Goal: Contribute content: Contribute content

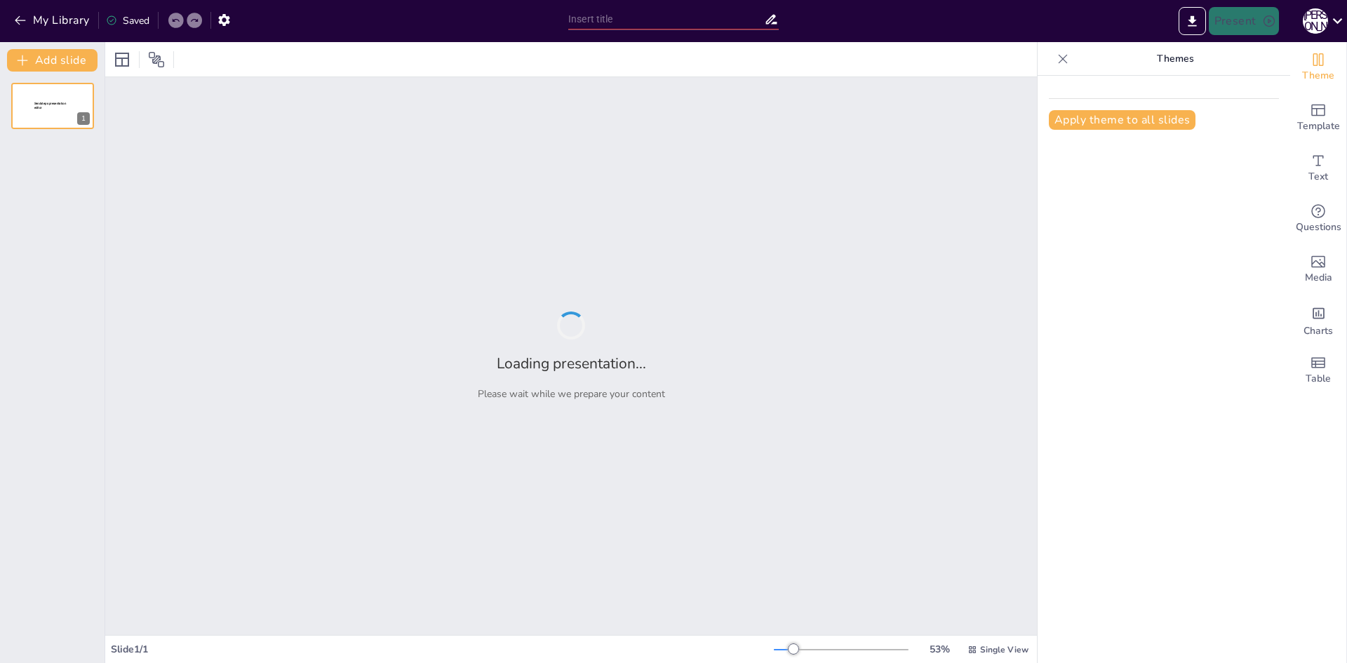
type input "Моє літо: Дружба, табір і незабутні моменти"
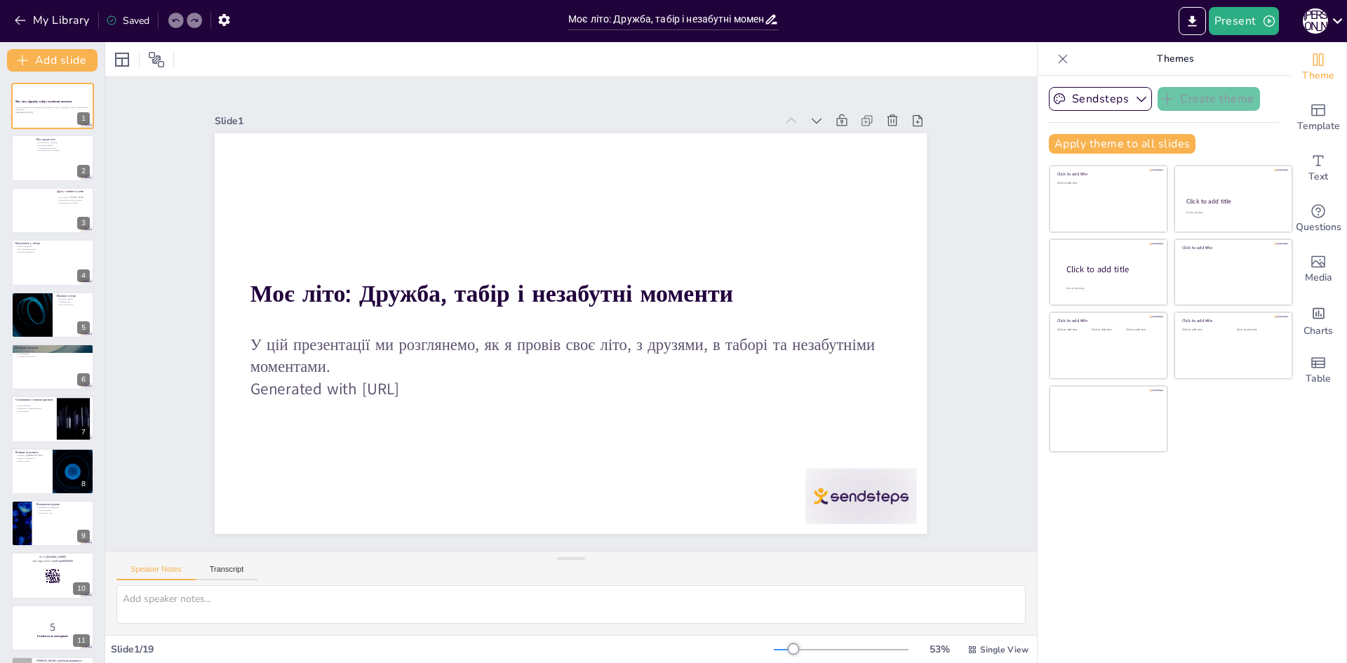
checkbox input "true"
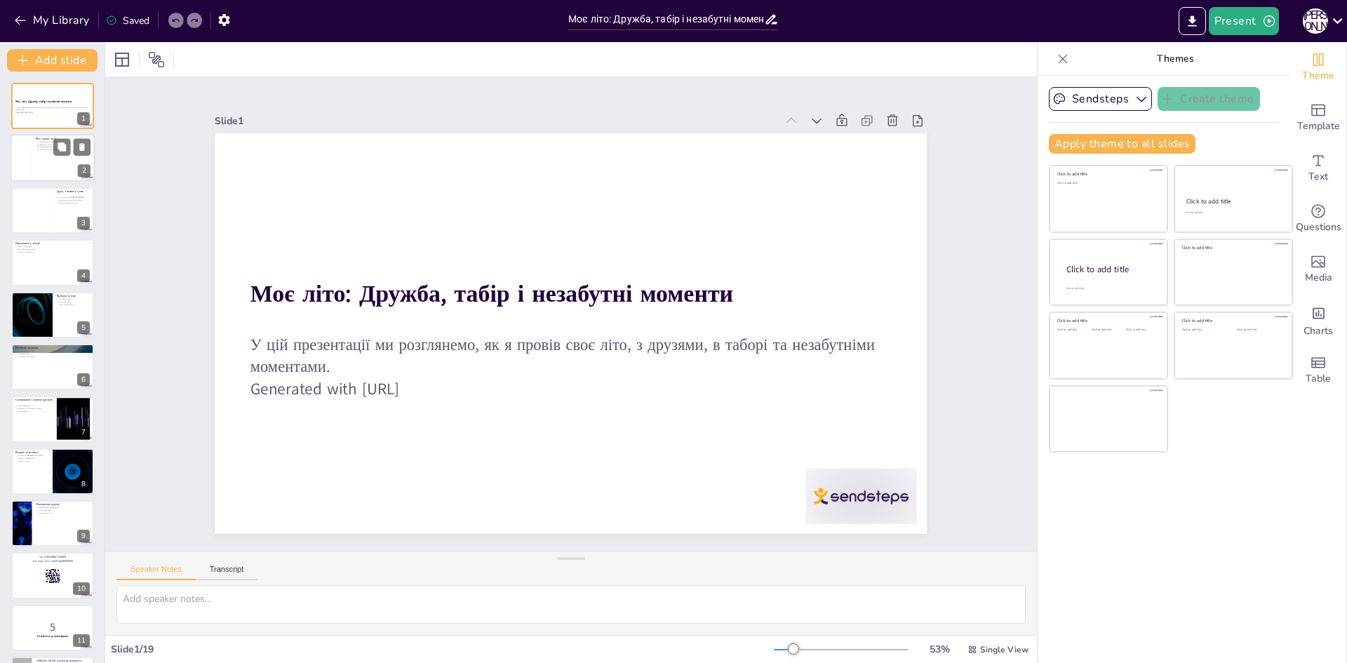
checkbox input "true"
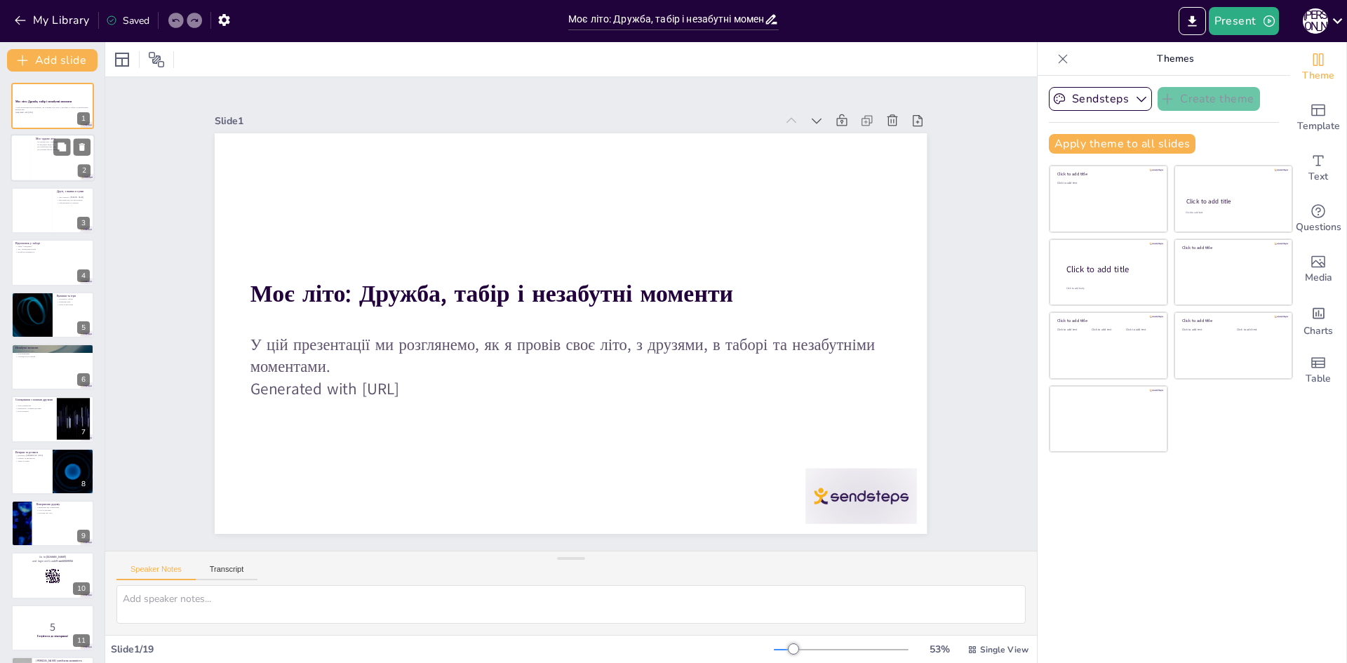
checkbox input "true"
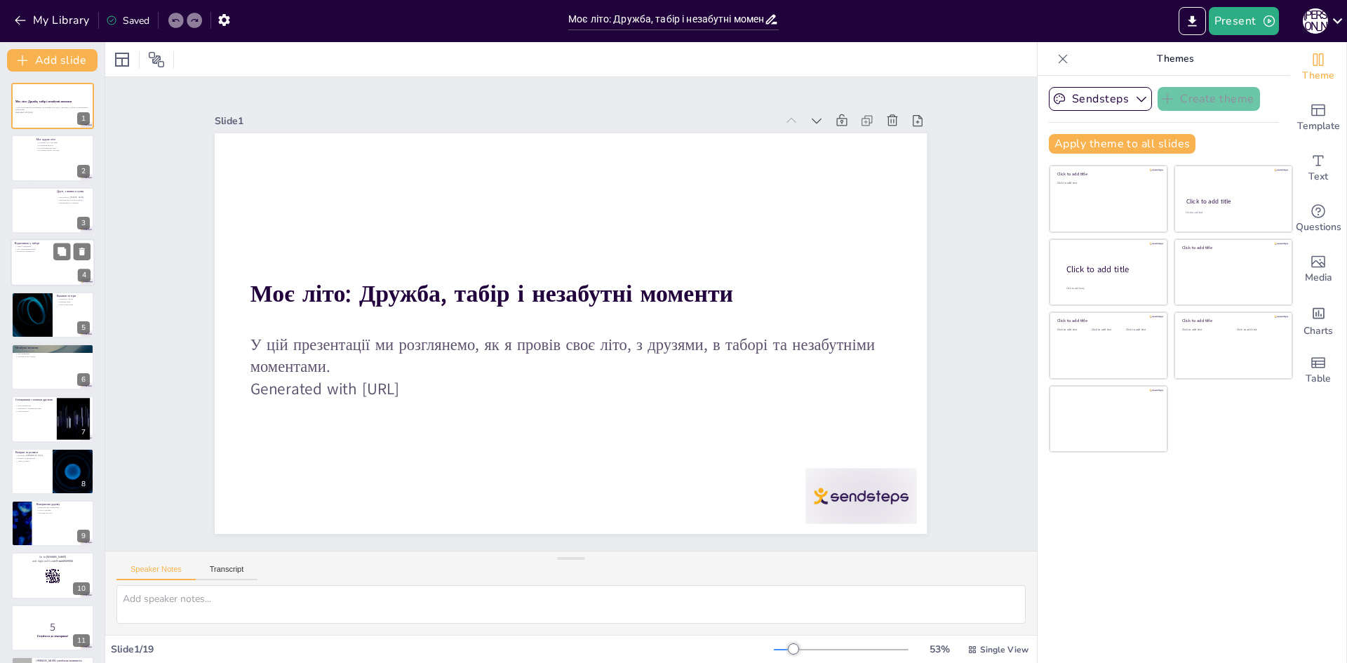
checkbox input "true"
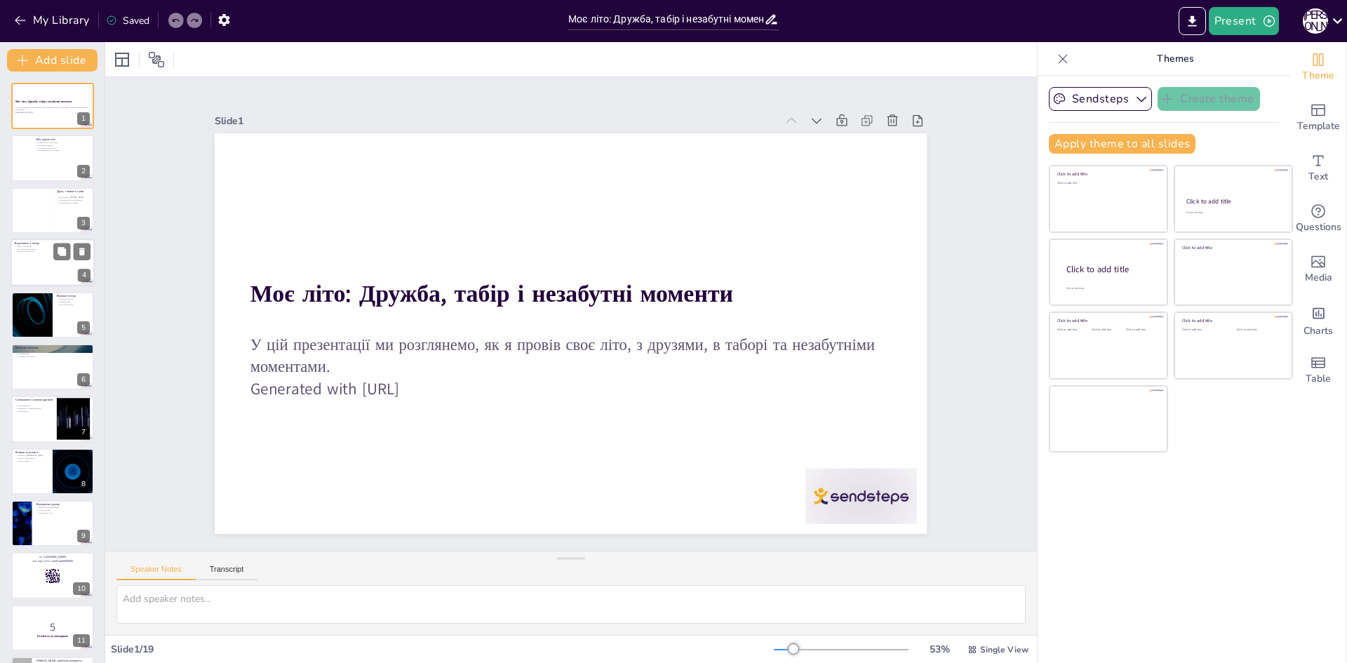
checkbox input "true"
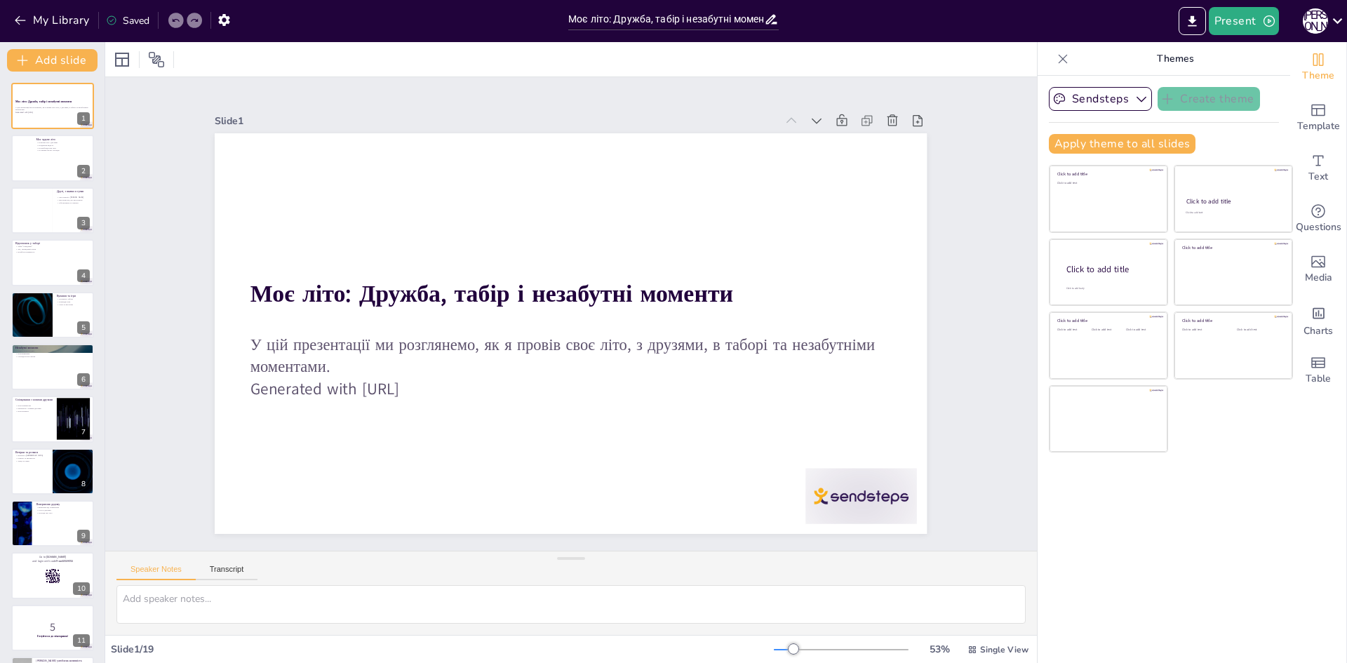
checkbox input "true"
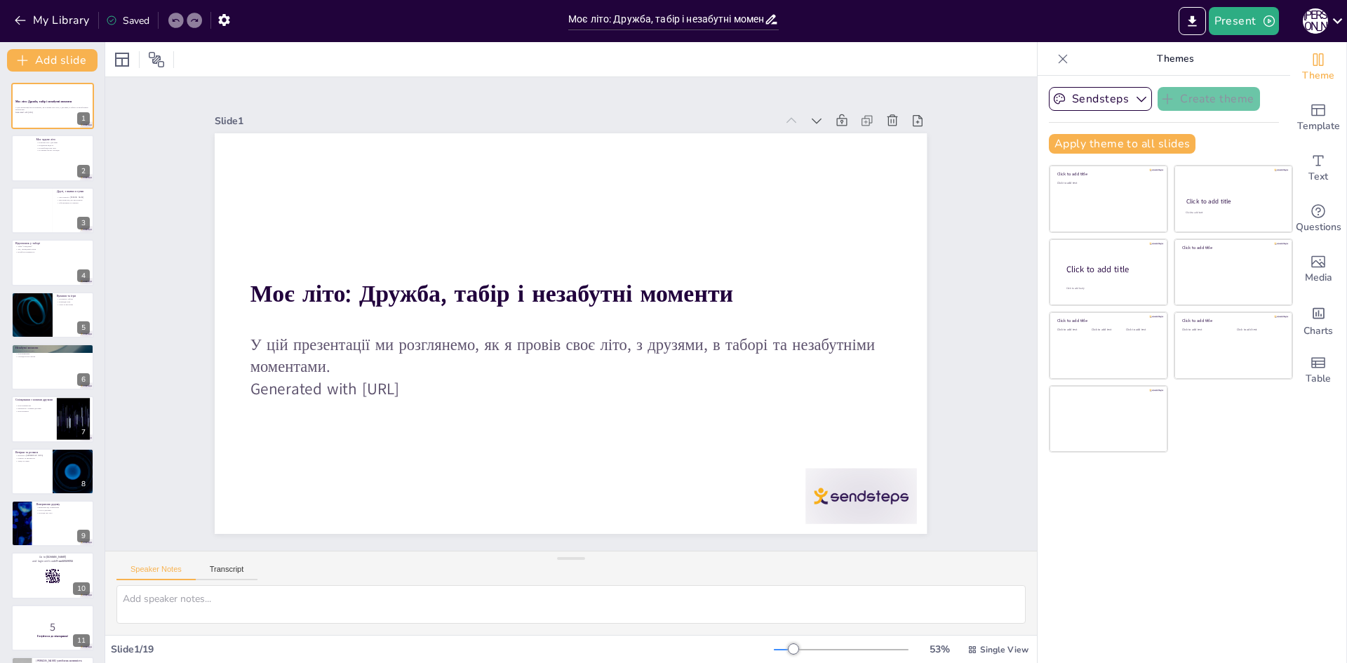
checkbox input "true"
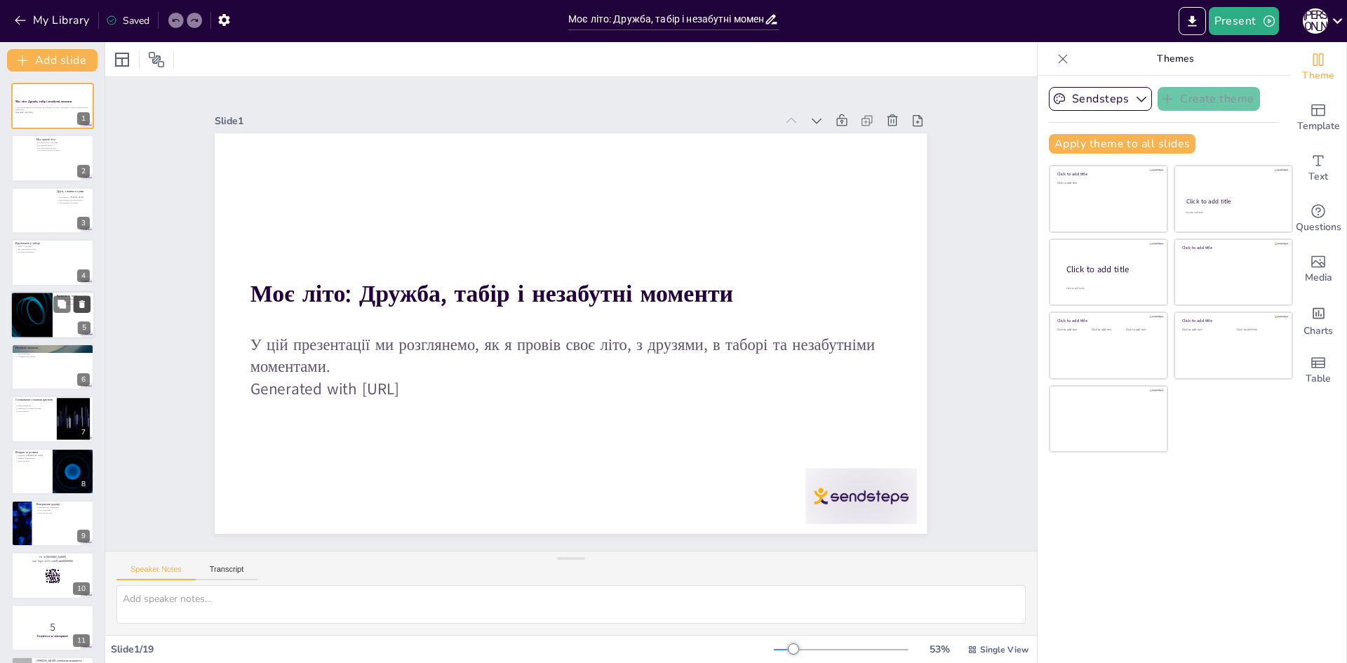
checkbox input "true"
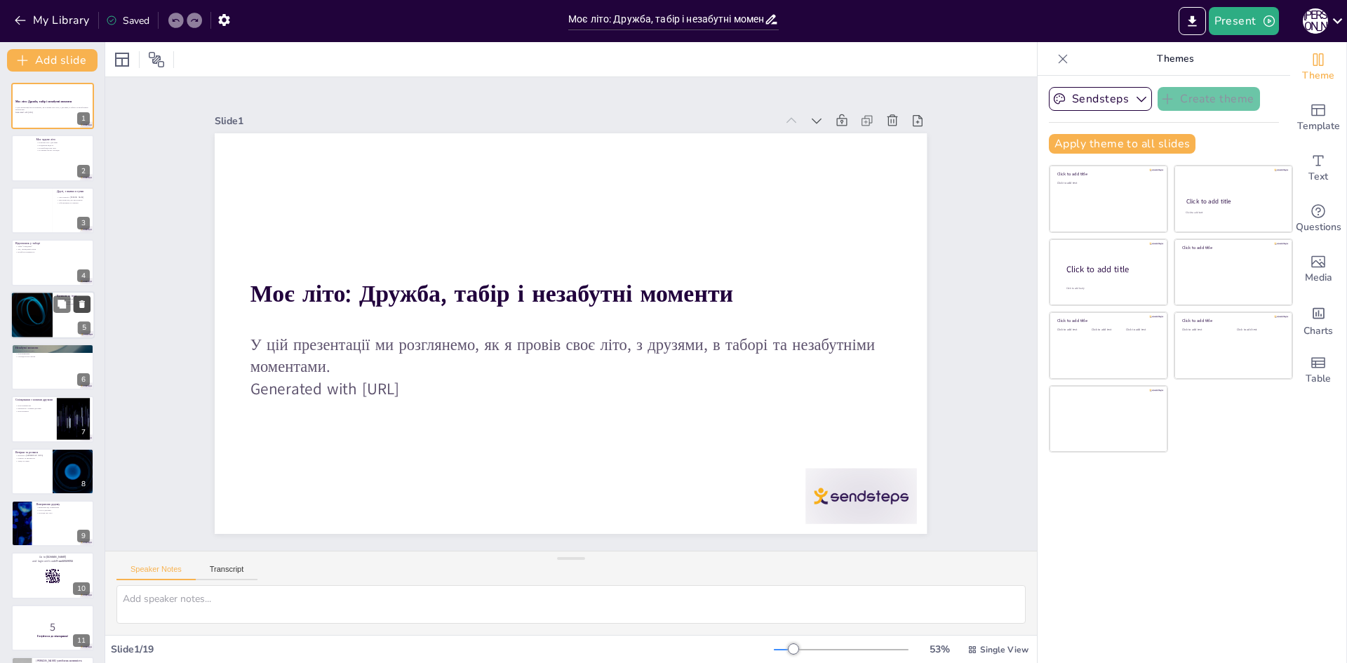
checkbox input "true"
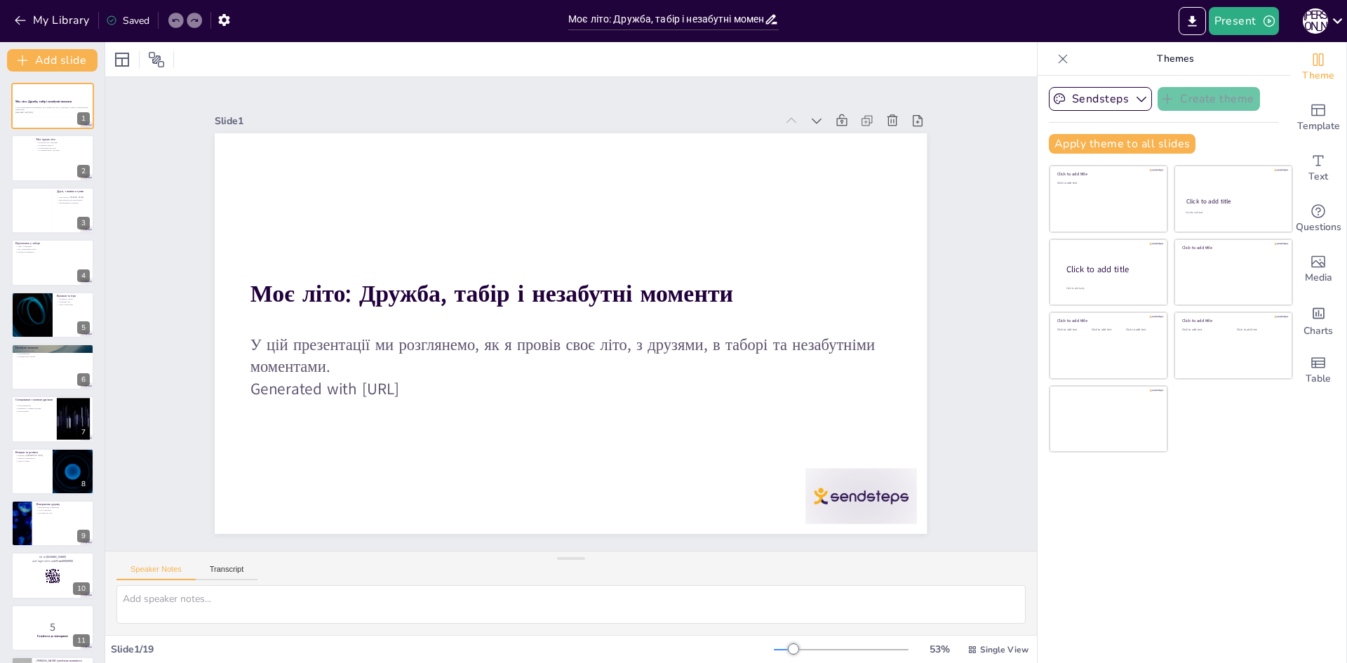
checkbox input "true"
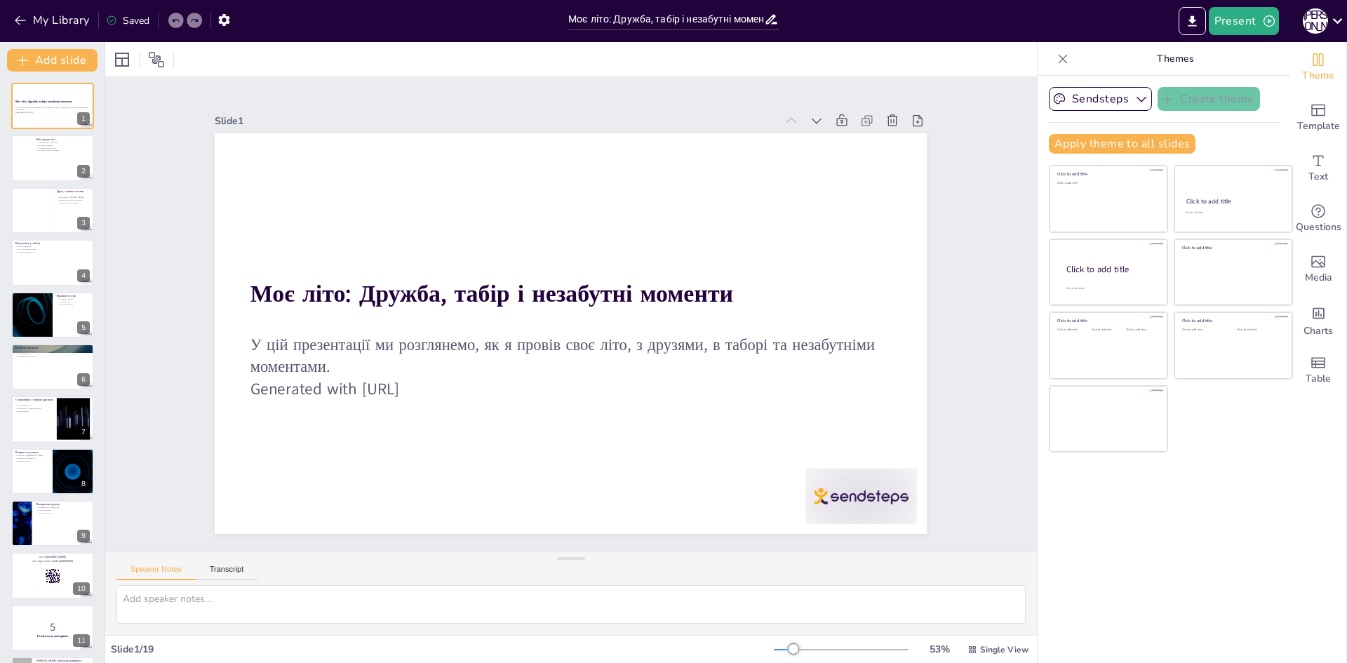
click at [94, 302] on div "Моє літо: Дружба, табір і незабутні моменти У цій презентації ми розглянемо, як…" at bounding box center [52, 367] width 104 height 591
checkbox input "true"
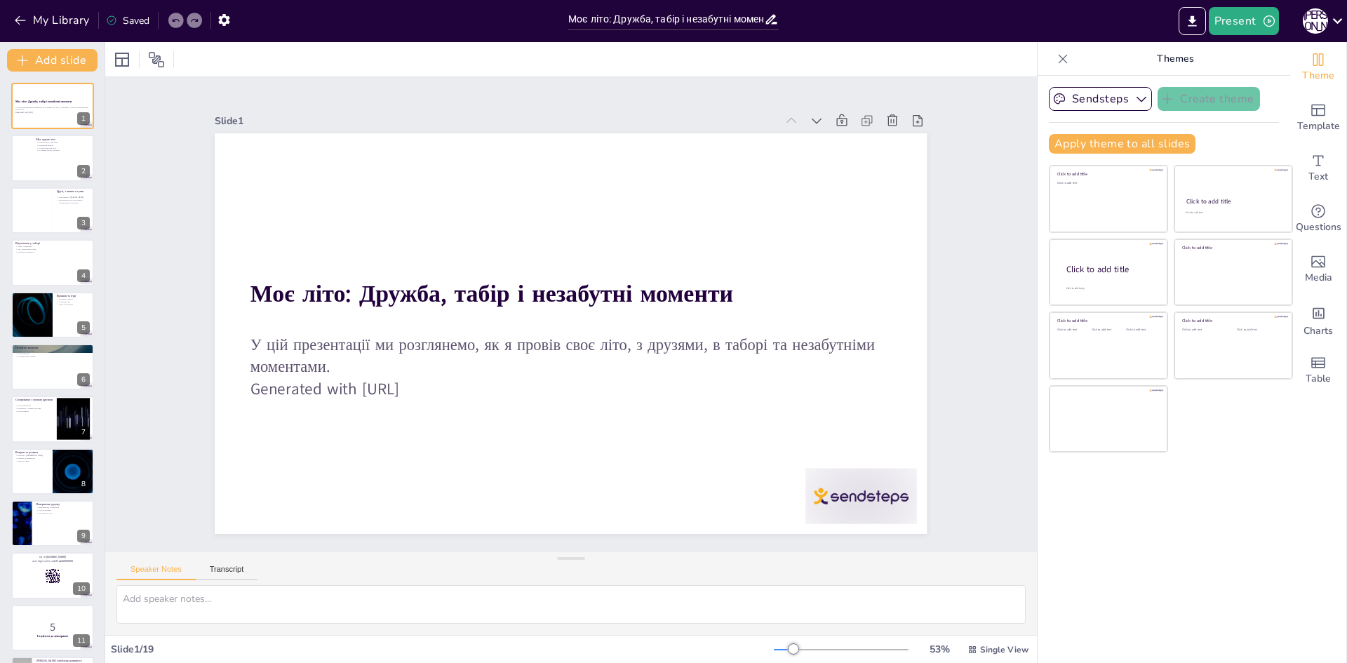
checkbox input "true"
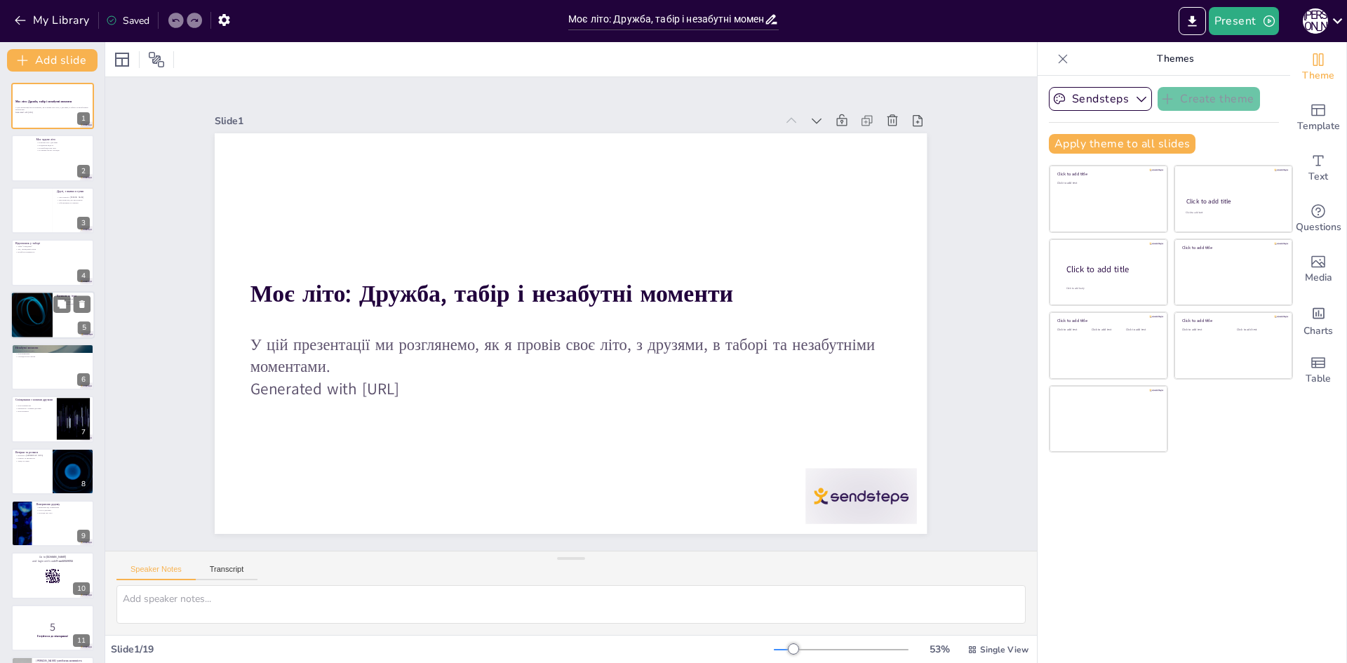
checkbox input "true"
click at [41, 323] on div at bounding box center [31, 315] width 84 height 48
type textarea "Купання в [GEOGRAPHIC_DATA] стало одним з найулюбленіших занять. Це було чудово…"
checkbox input "true"
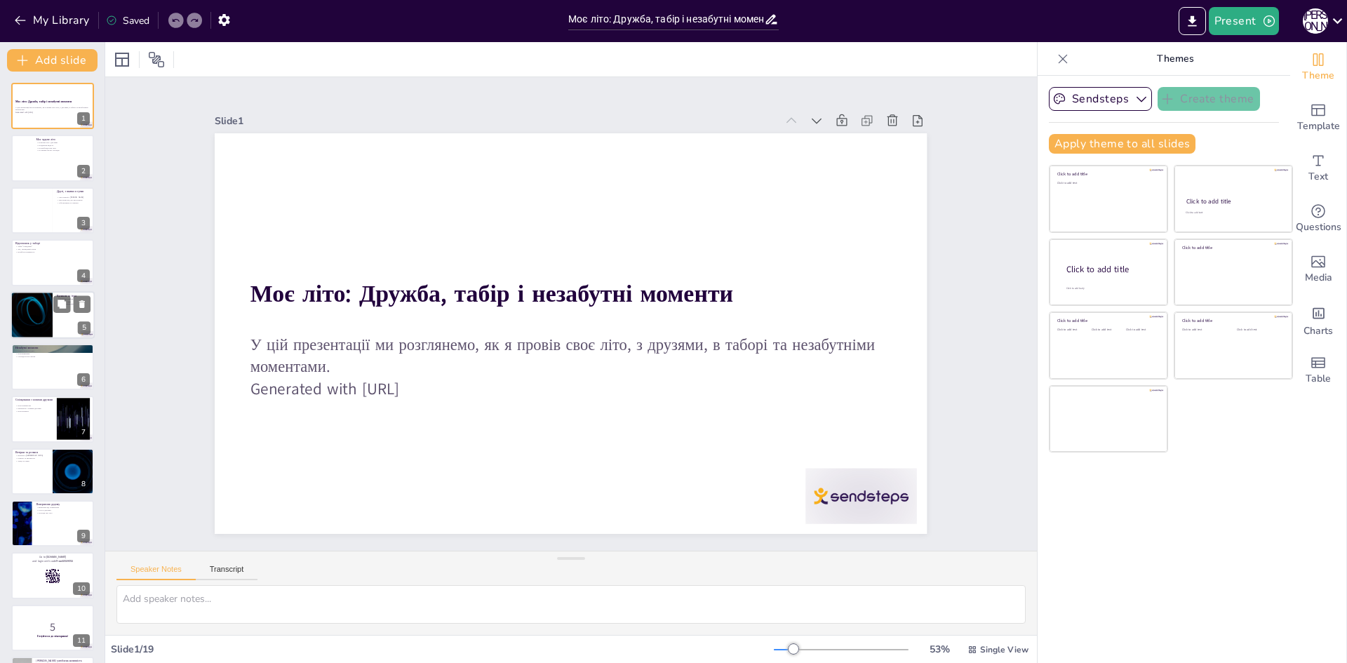
checkbox input "true"
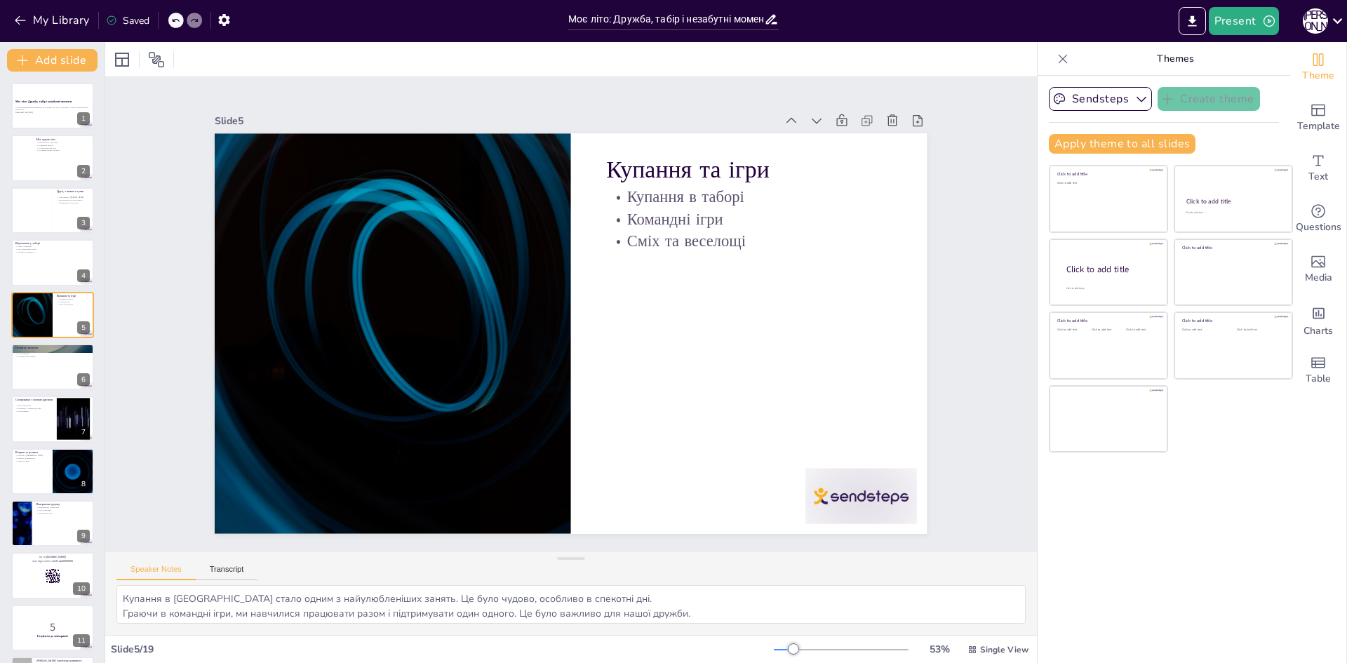
checkbox input "true"
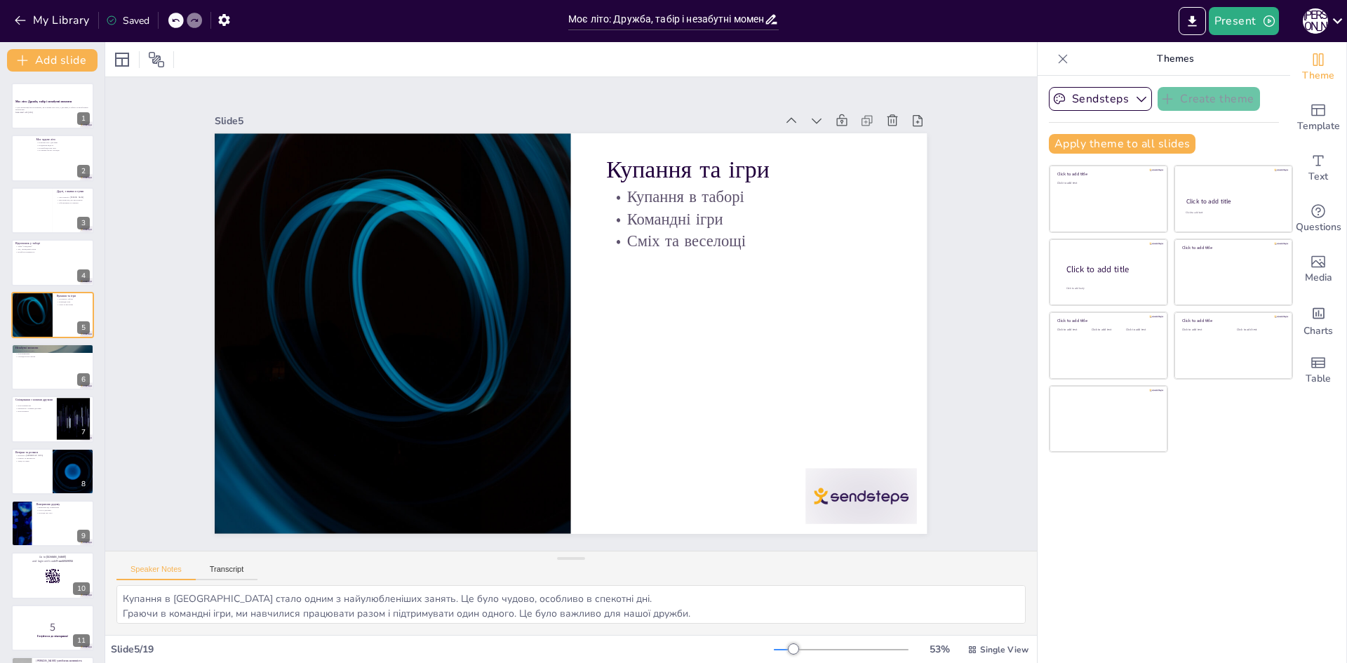
checkbox input "true"
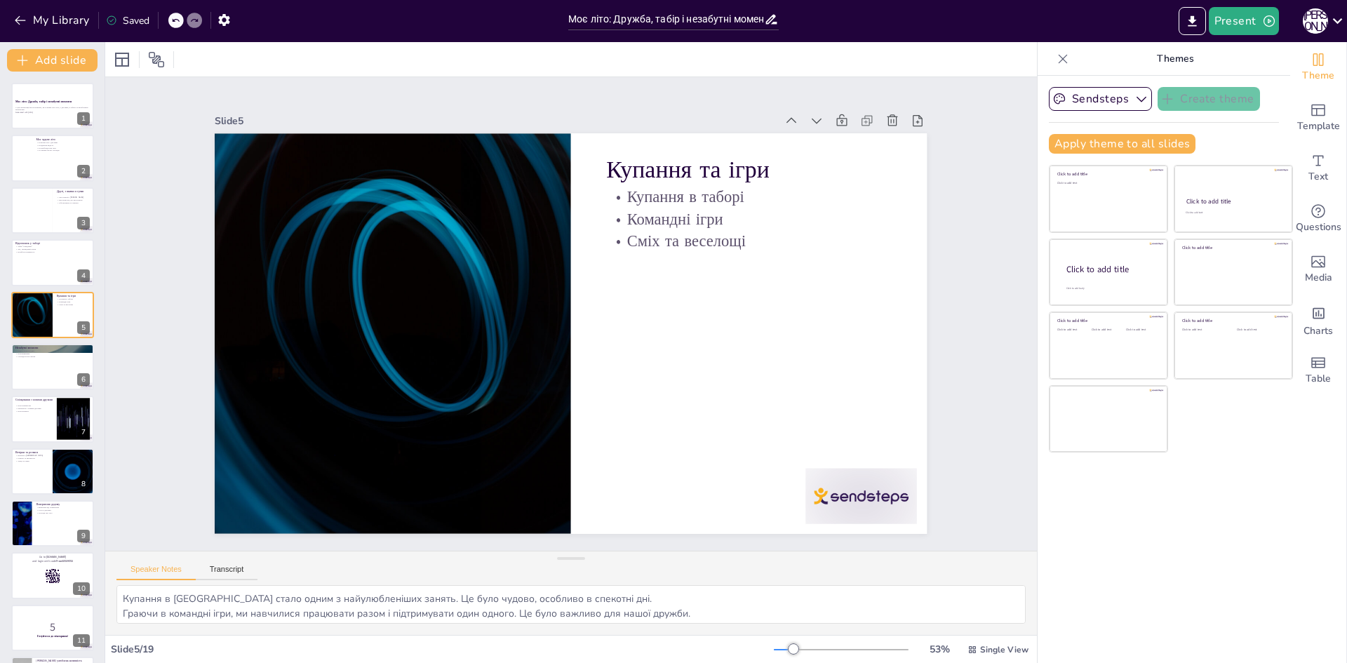
checkbox input "true"
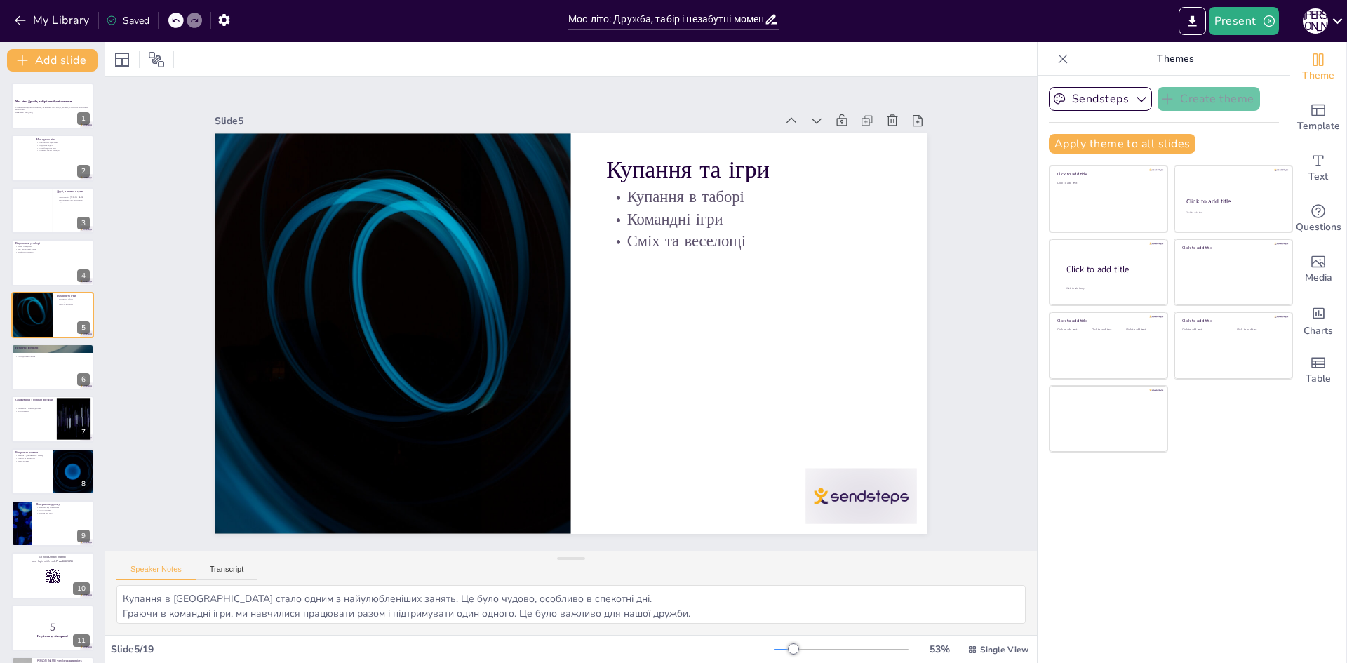
checkbox input "true"
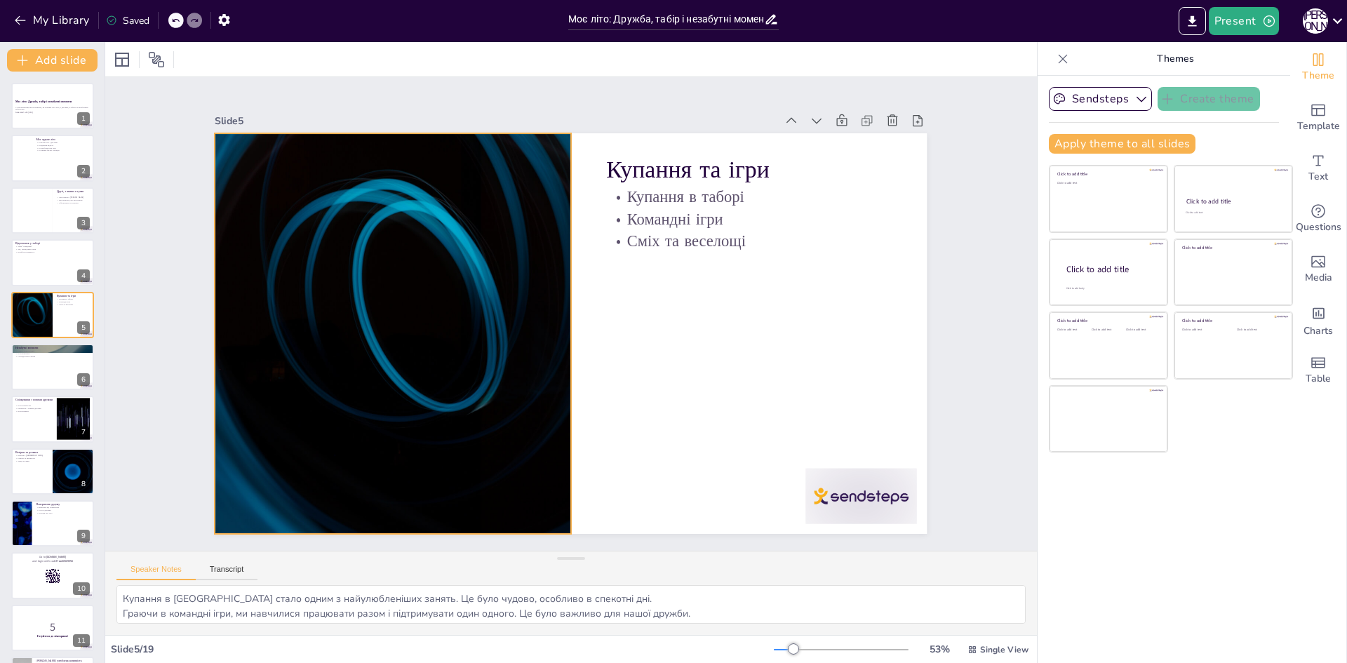
checkbox input "true"
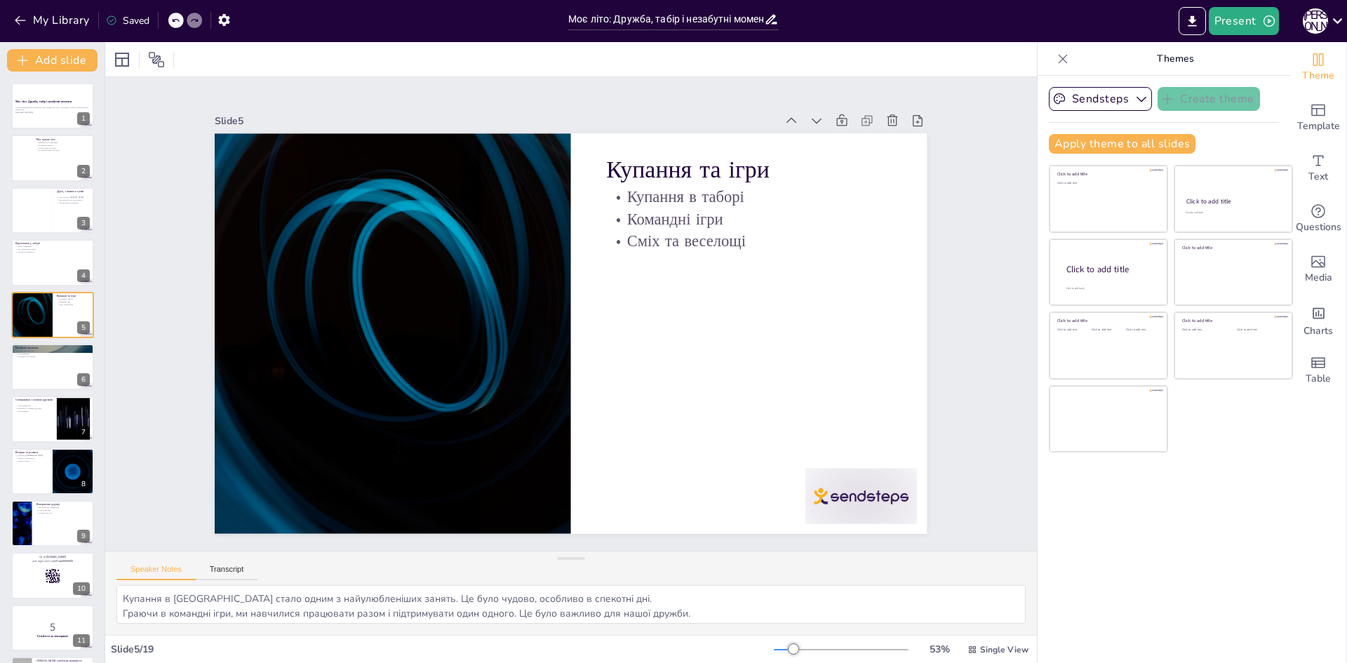
checkbox input "true"
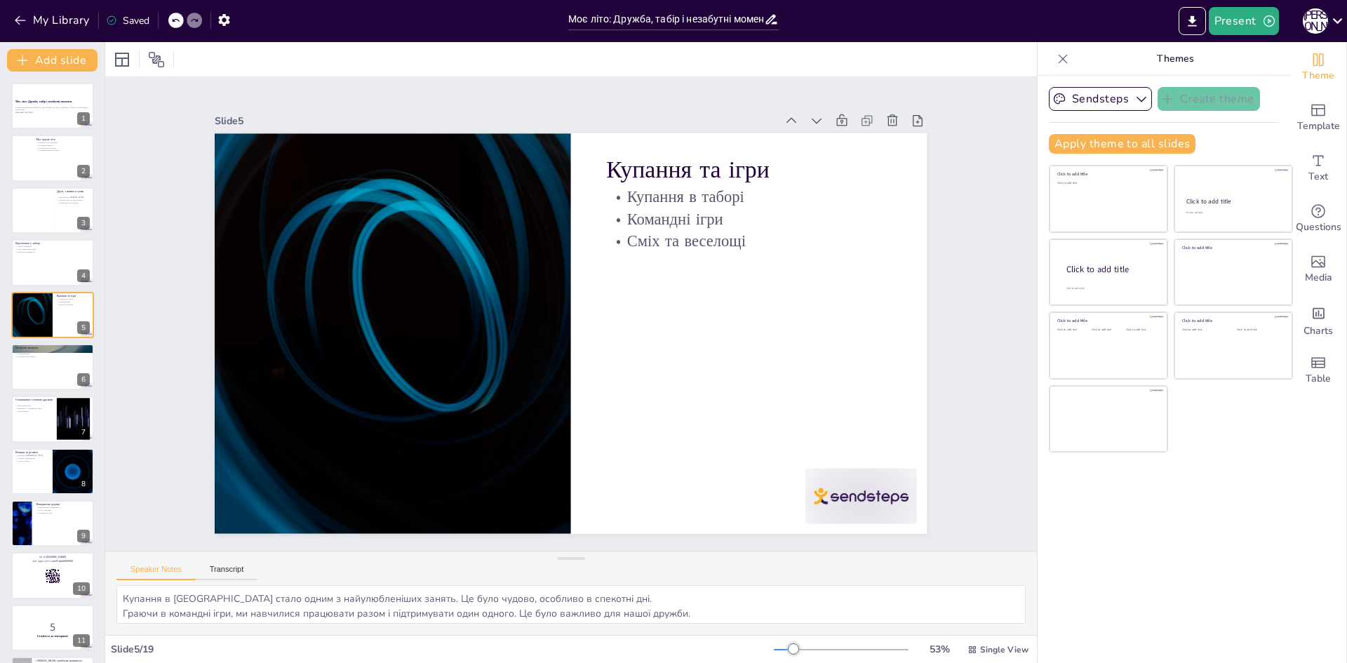
checkbox input "true"
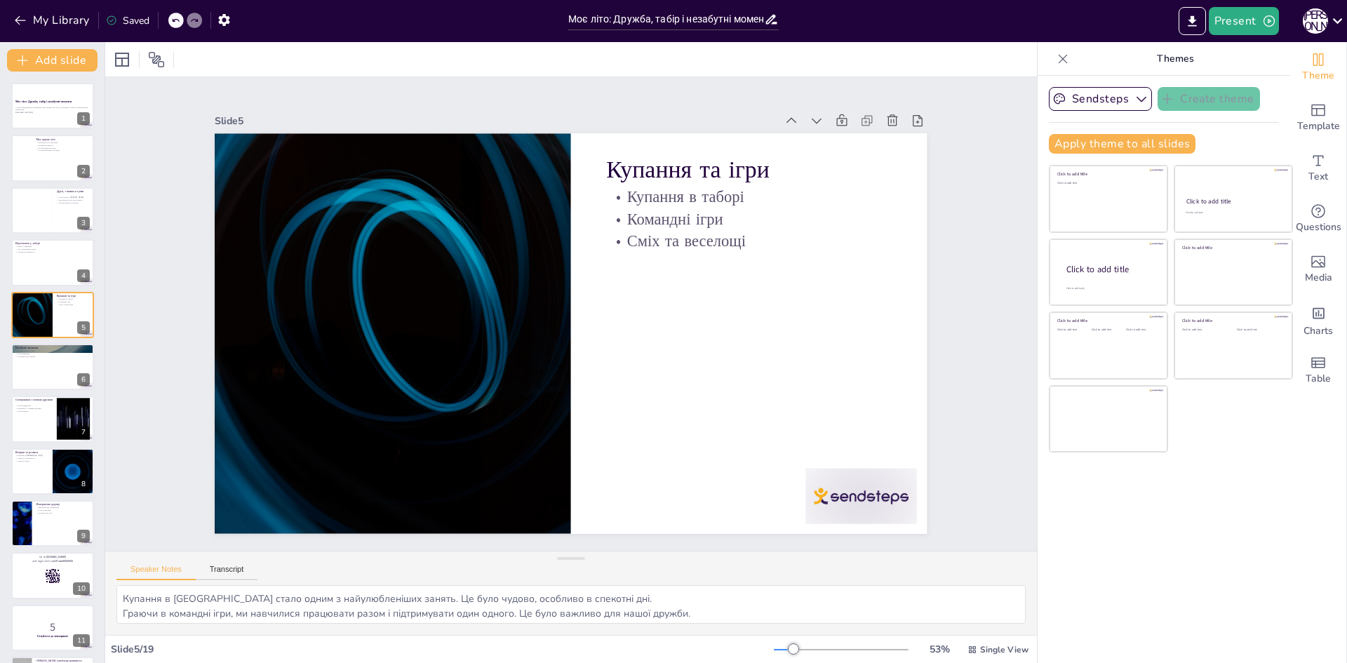
checkbox input "true"
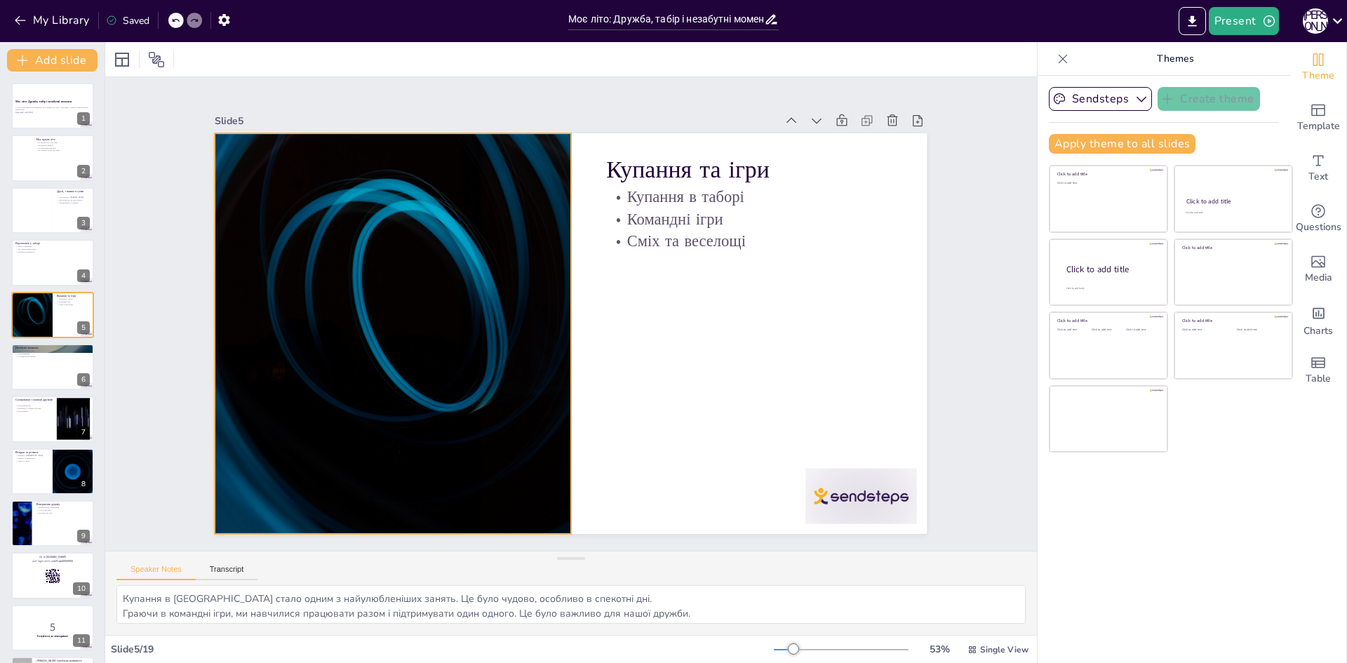
checkbox input "true"
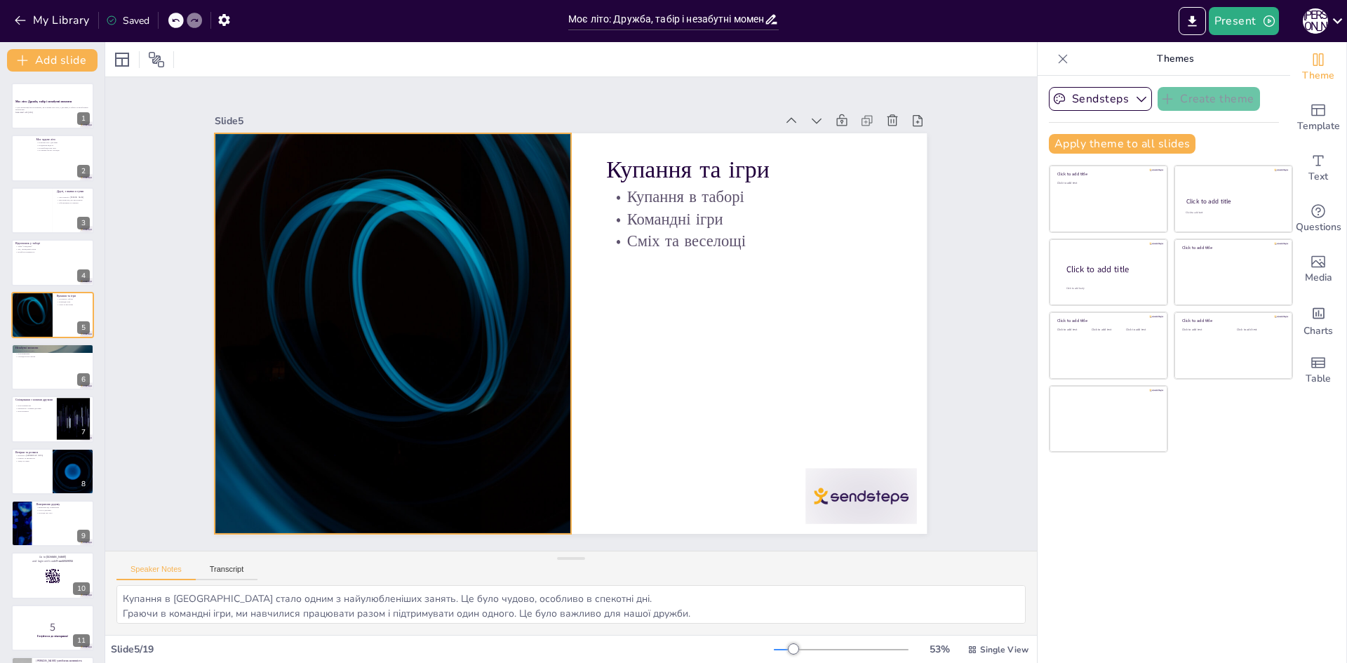
checkbox input "true"
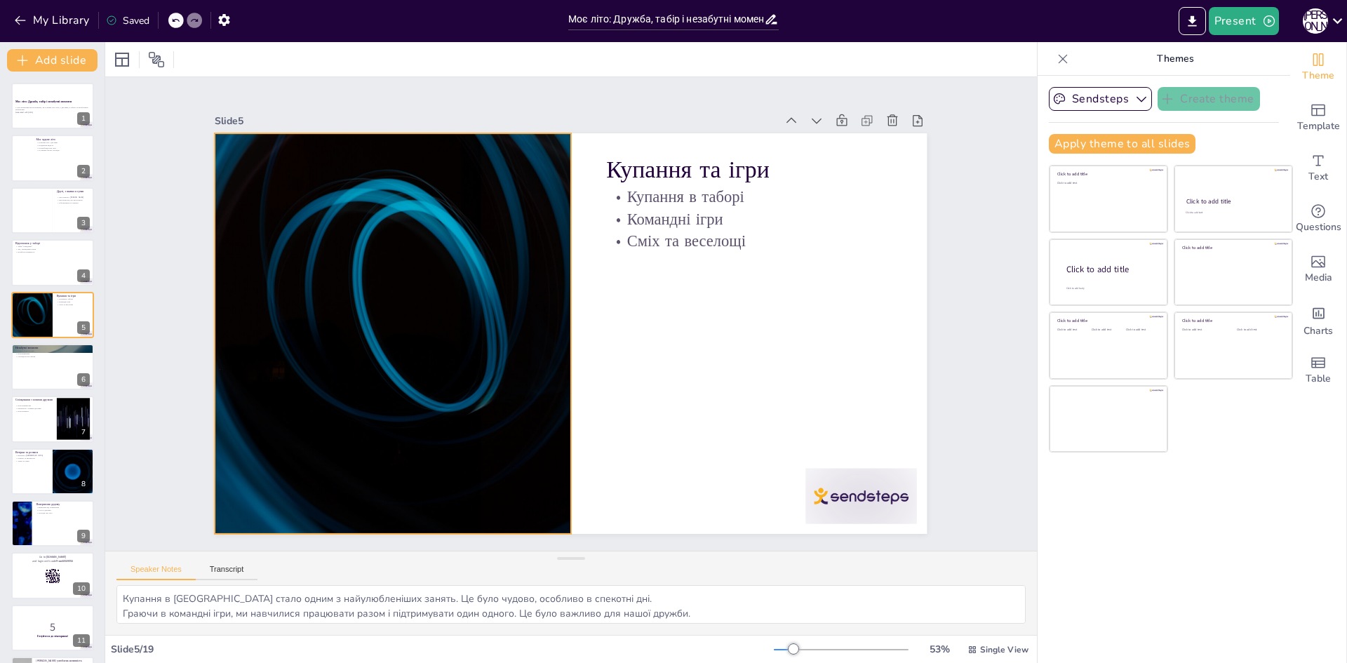
checkbox input "true"
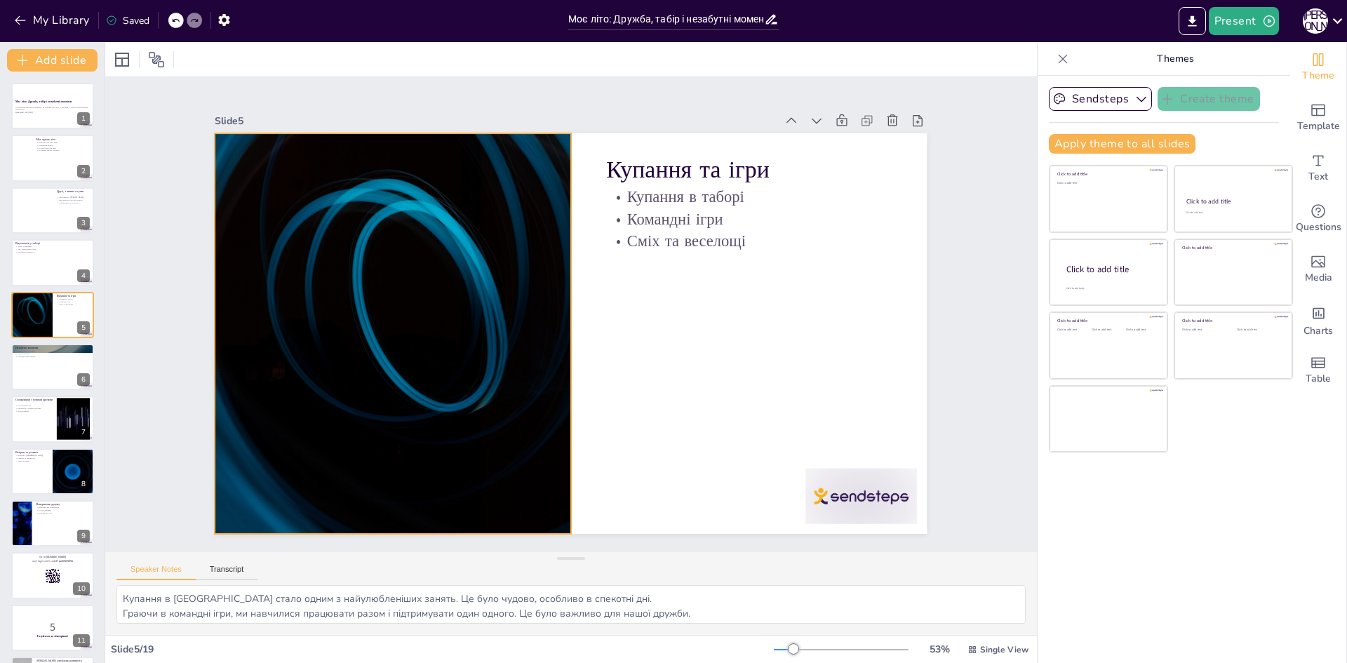
checkbox input "true"
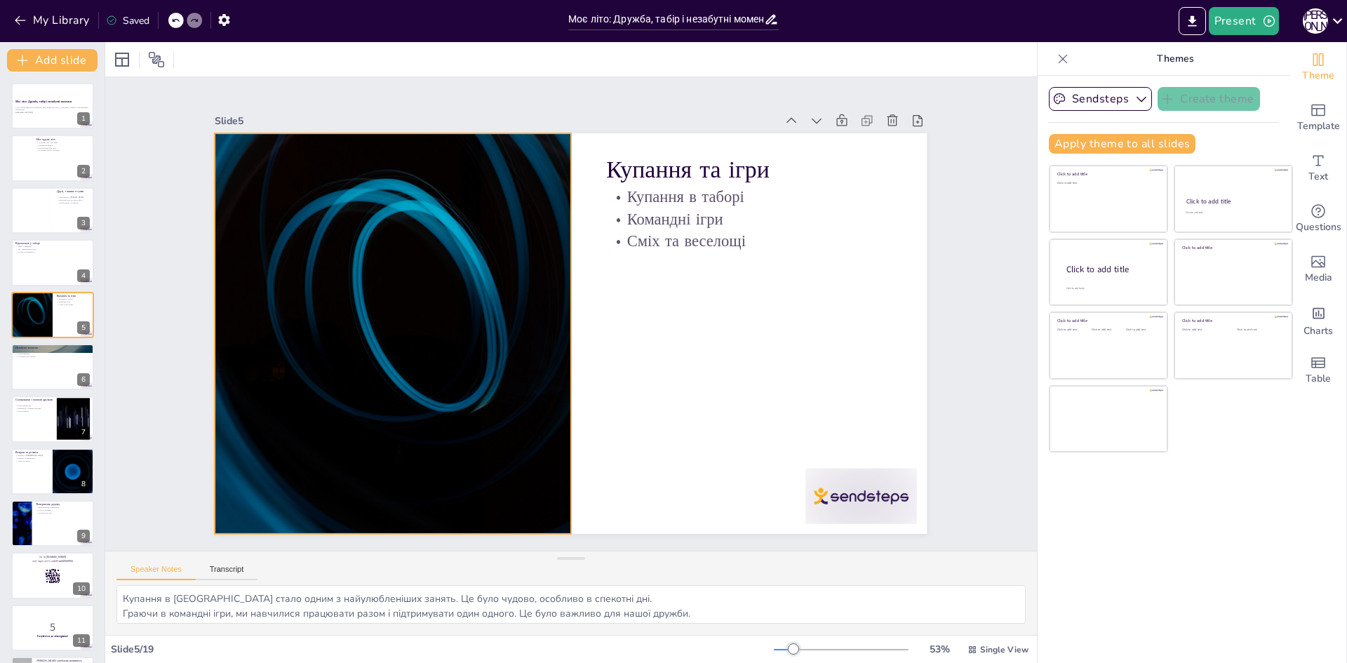
checkbox input "true"
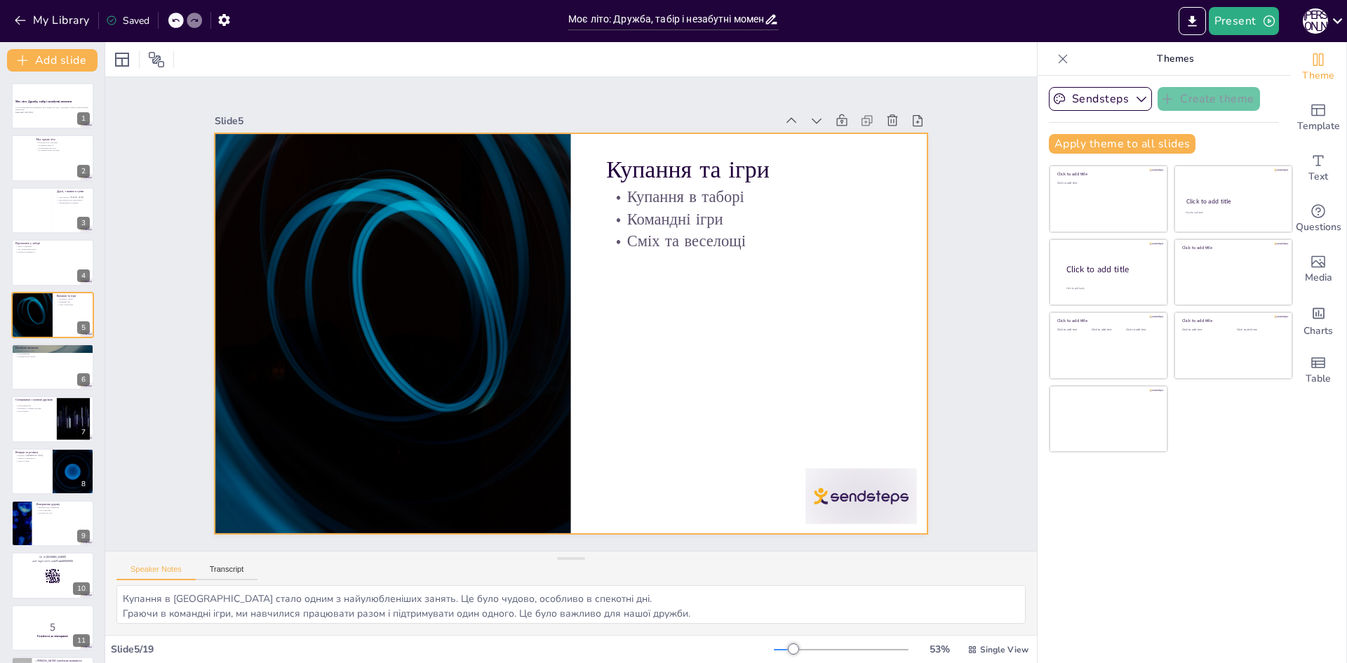
checkbox input "true"
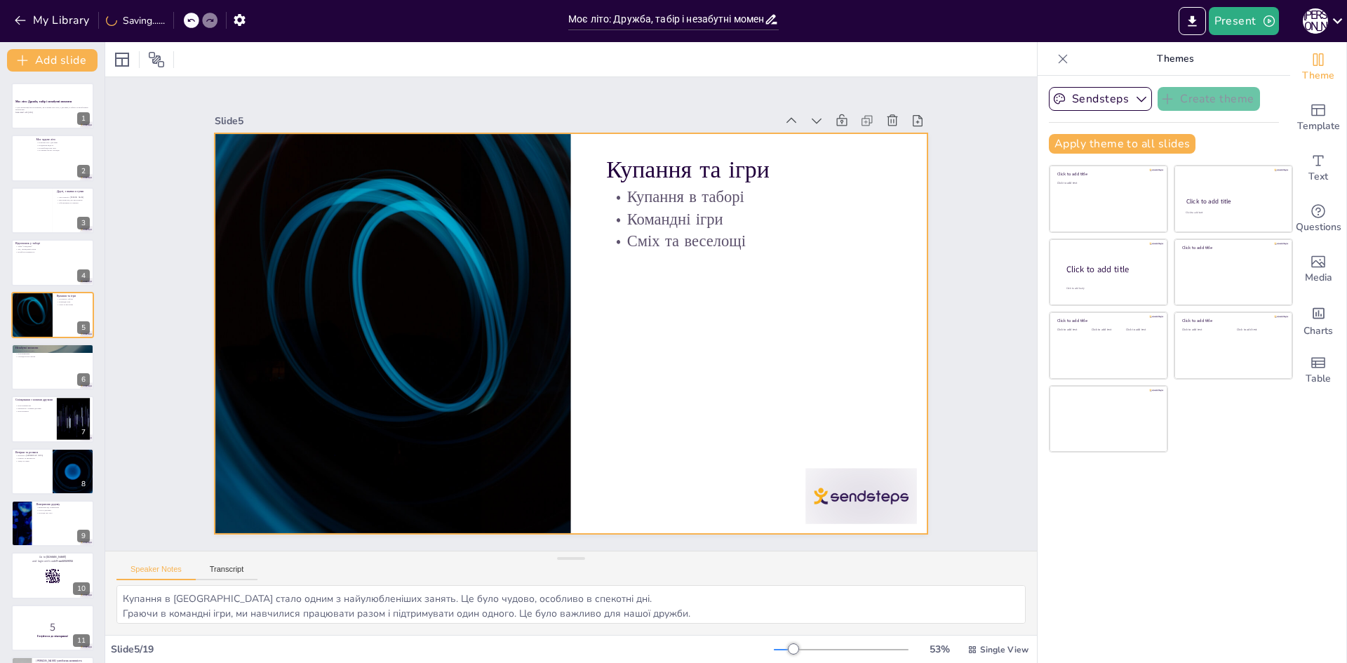
checkbox input "true"
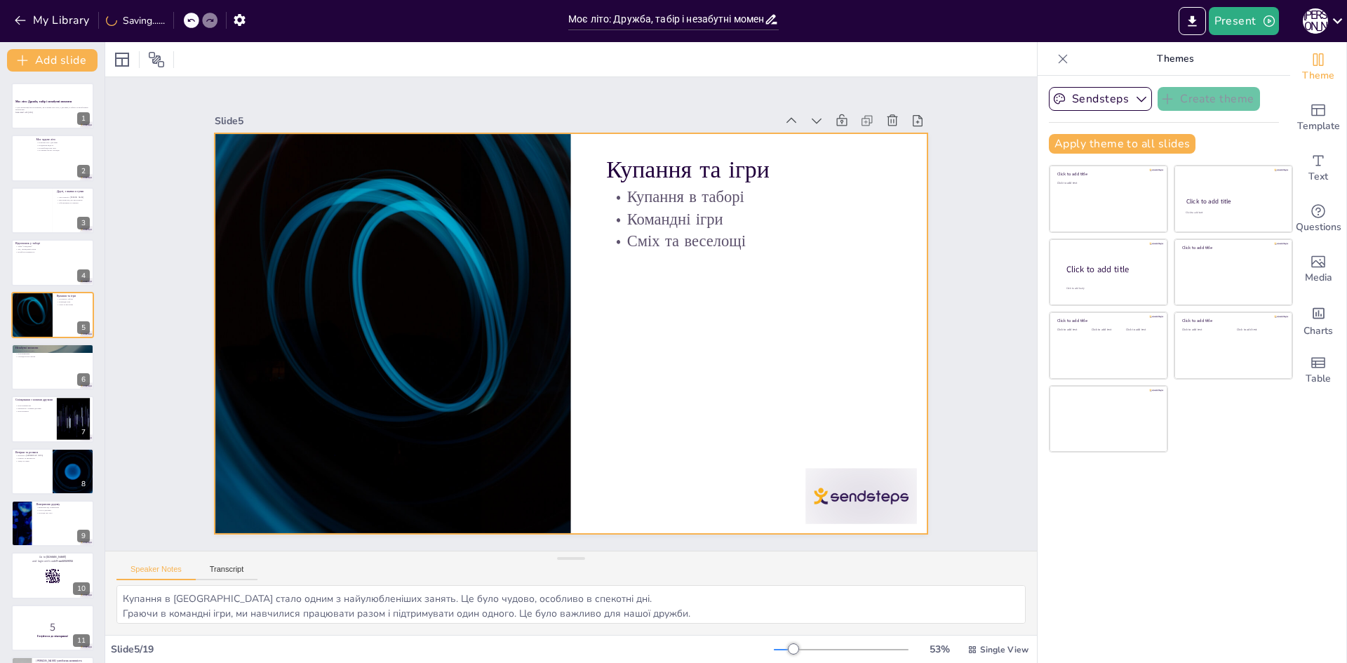
checkbox input "true"
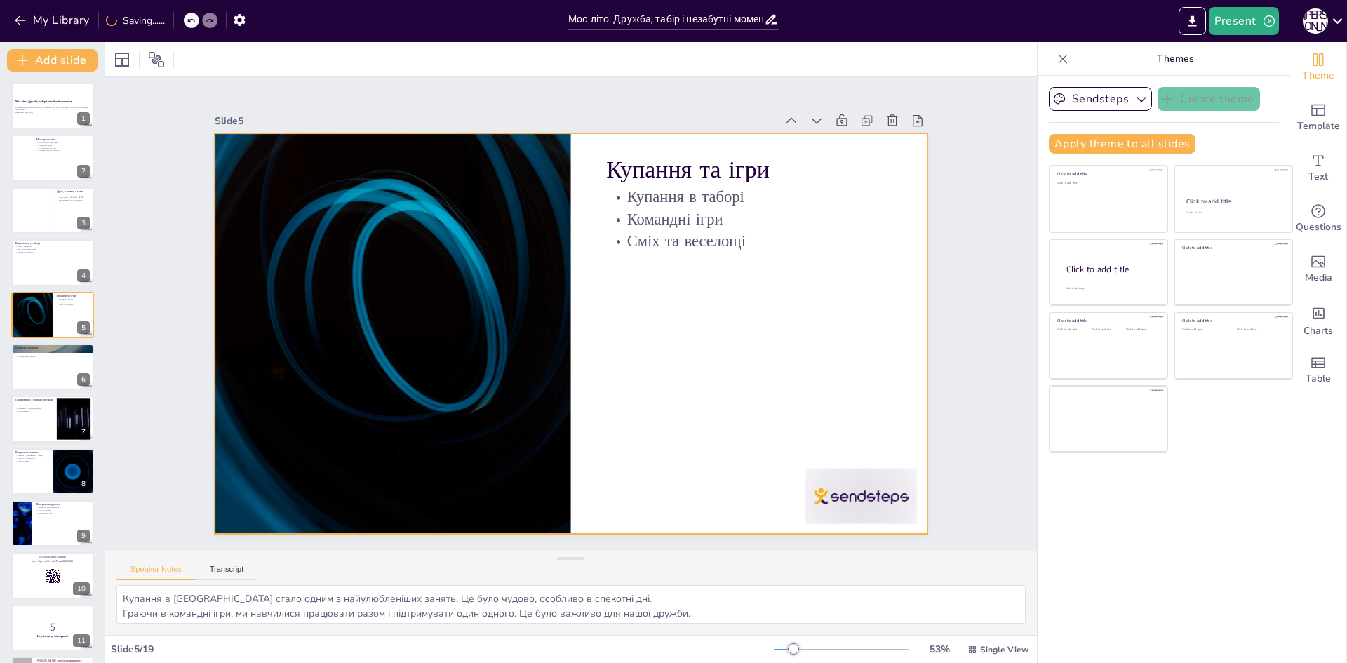
checkbox input "true"
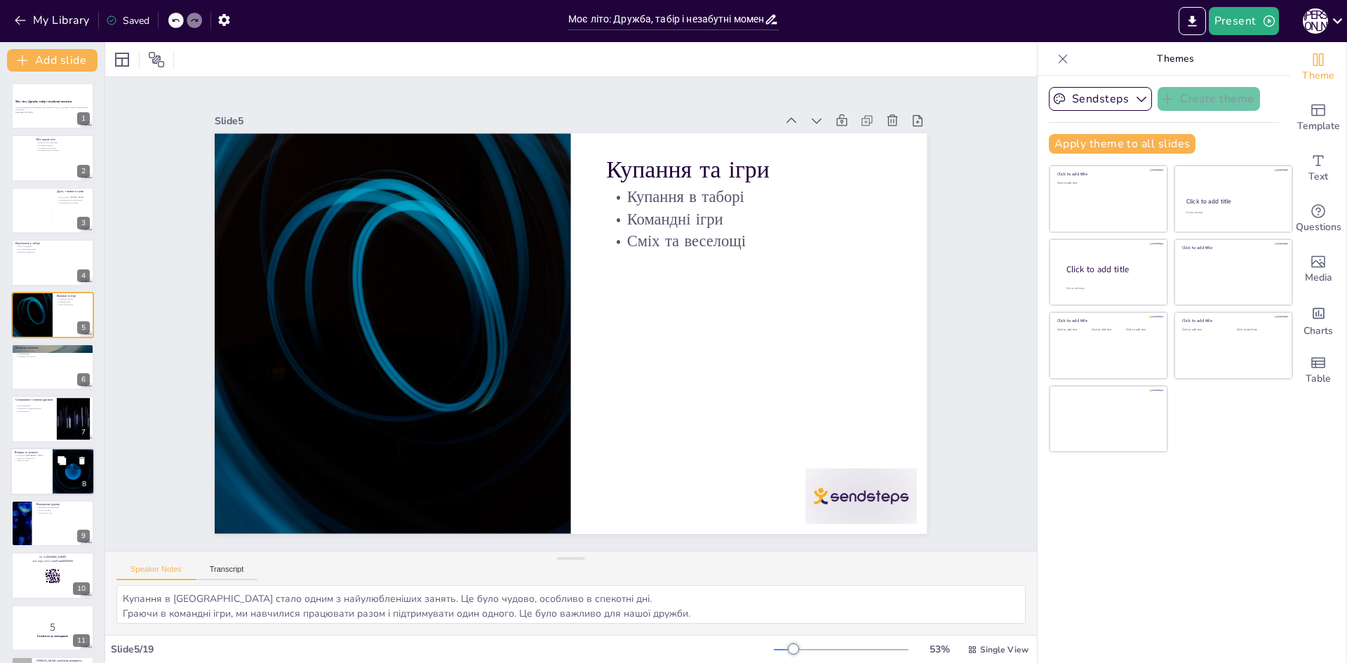
checkbox input "true"
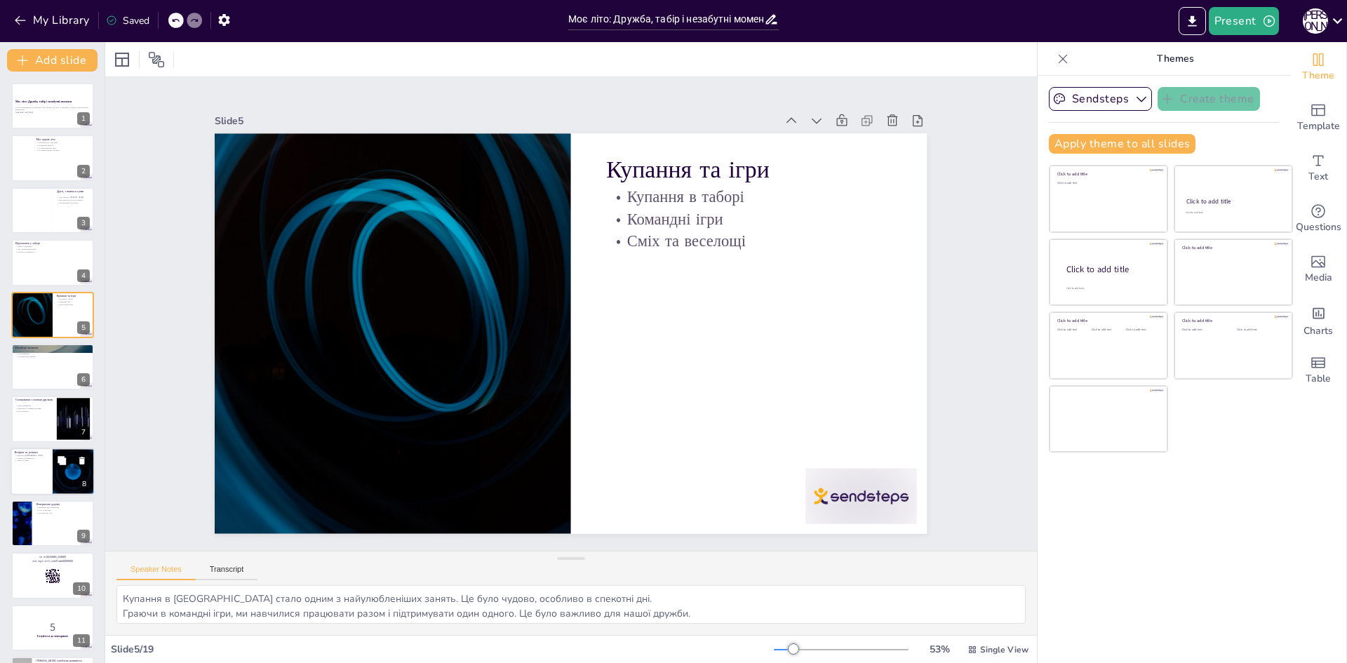
checkbox input "true"
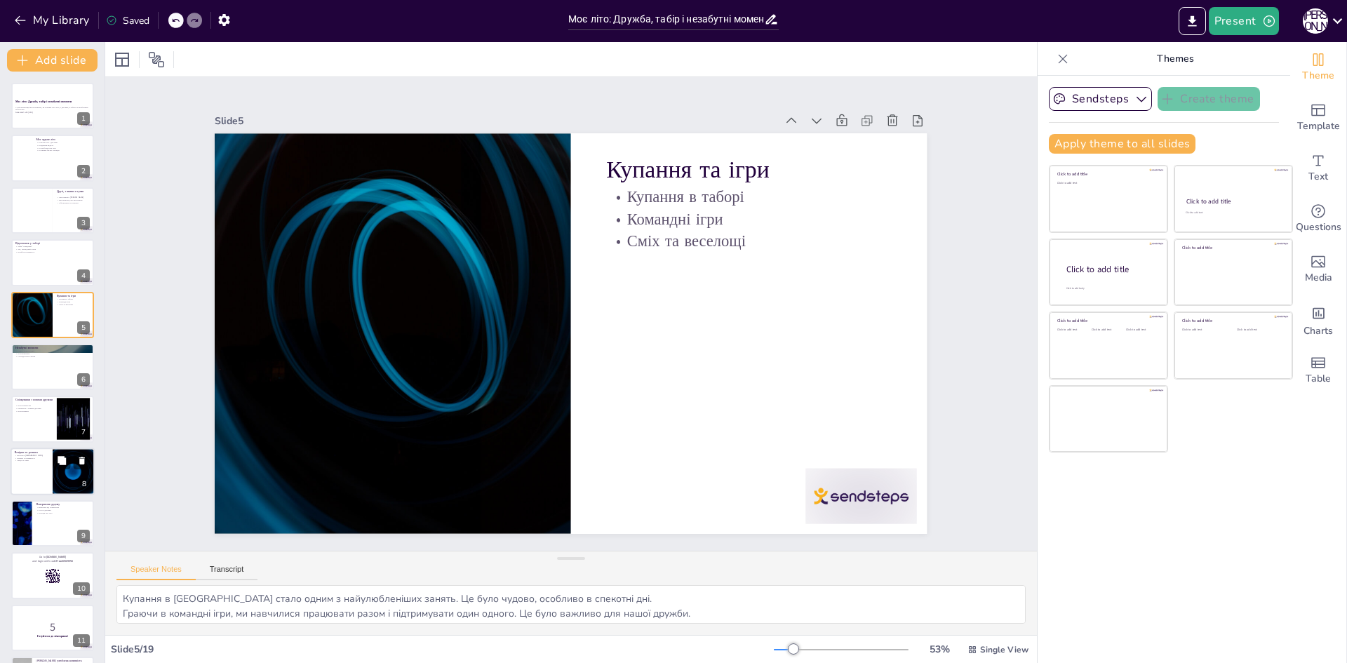
checkbox input "true"
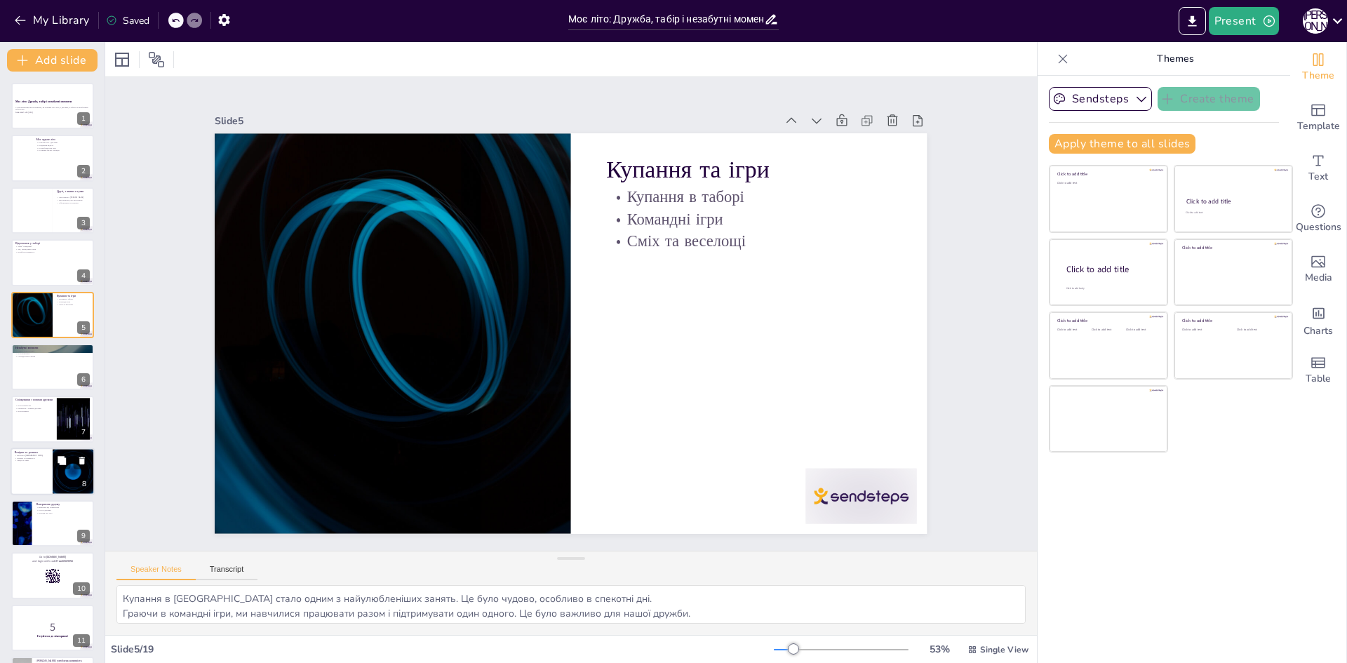
checkbox input "true"
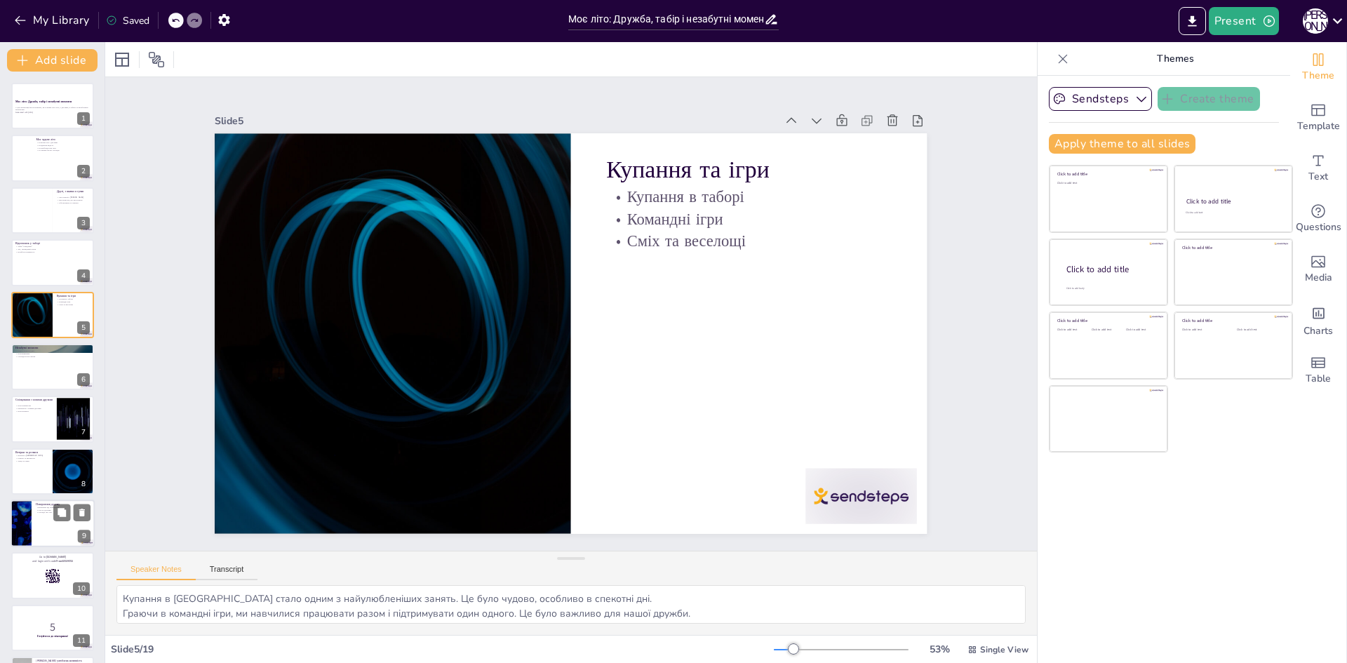
checkbox input "true"
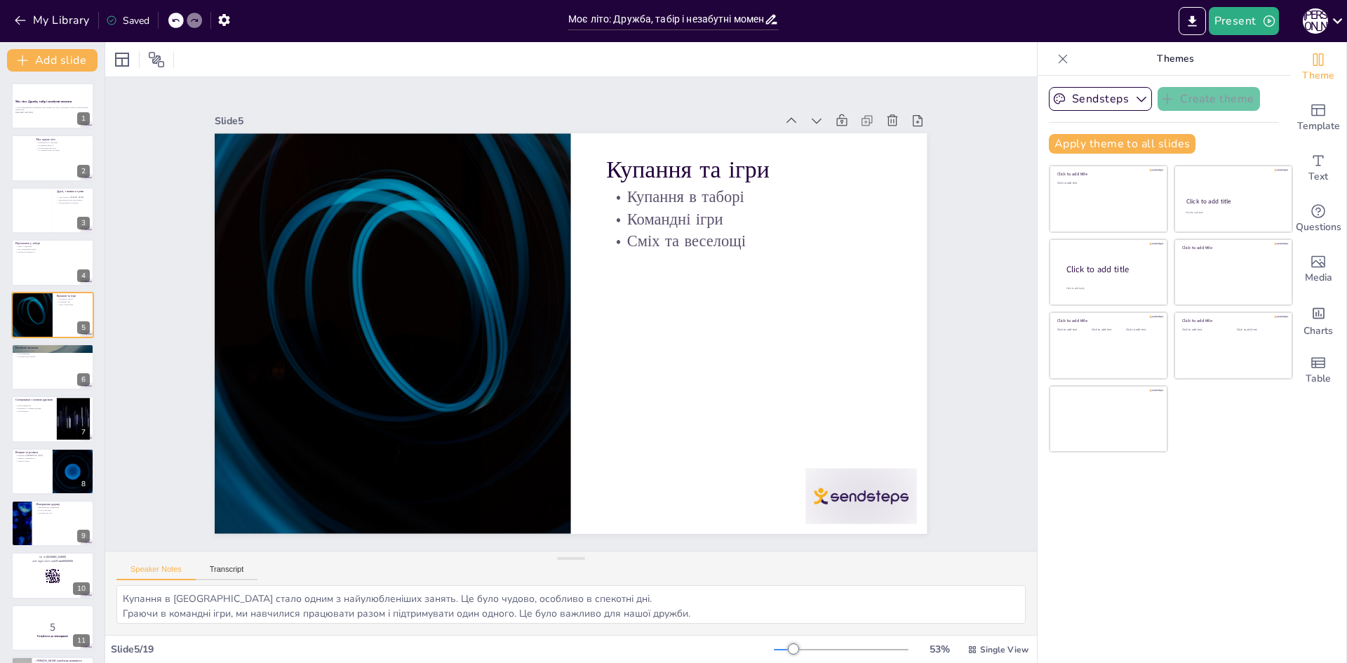
checkbox input "true"
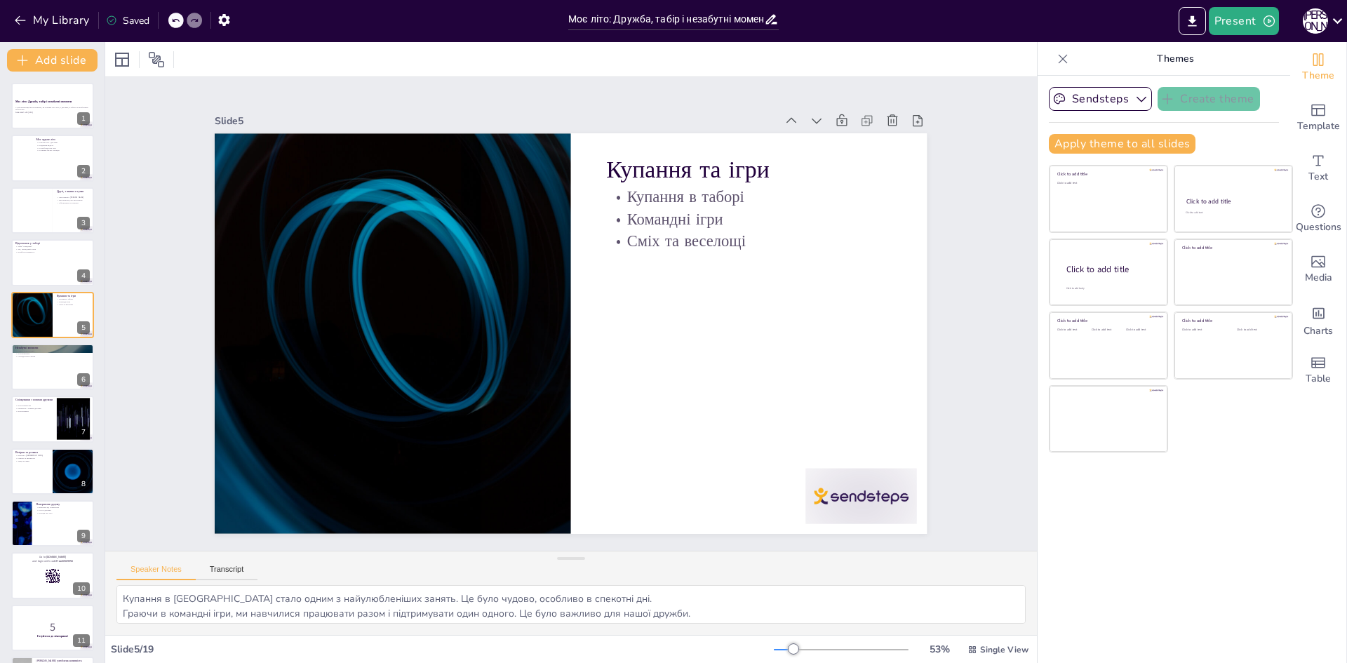
checkbox input "true"
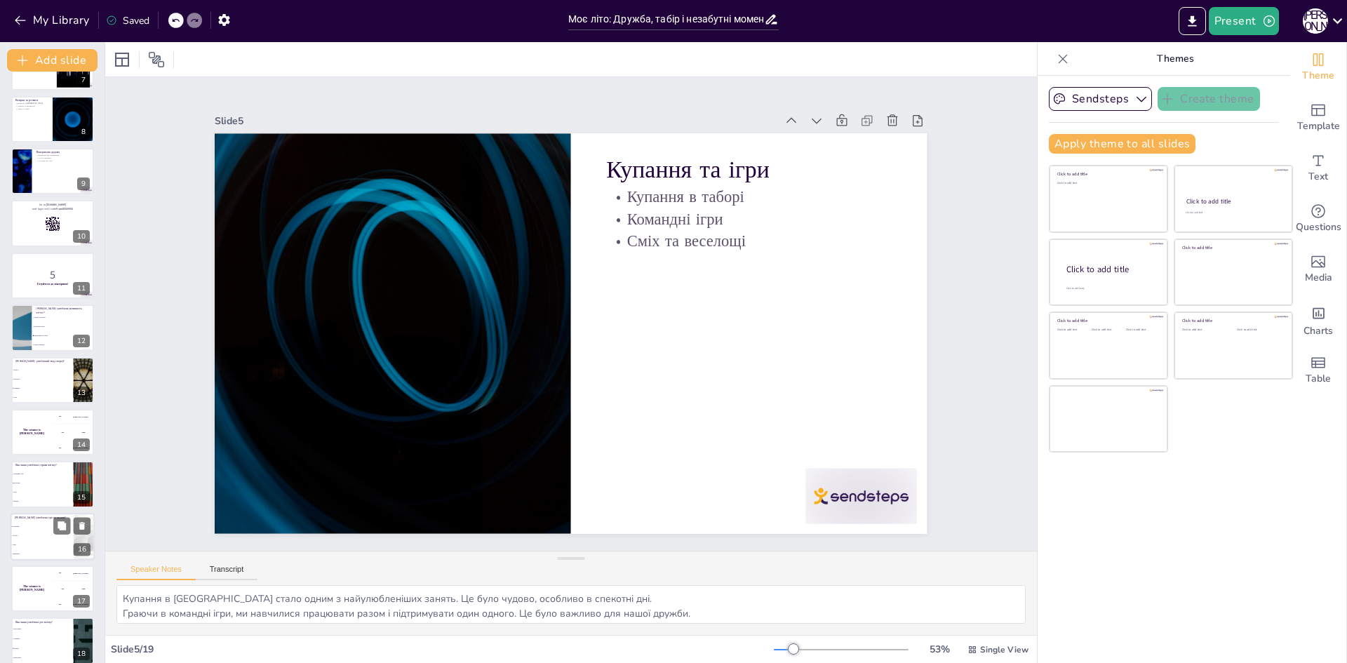
checkbox input "true"
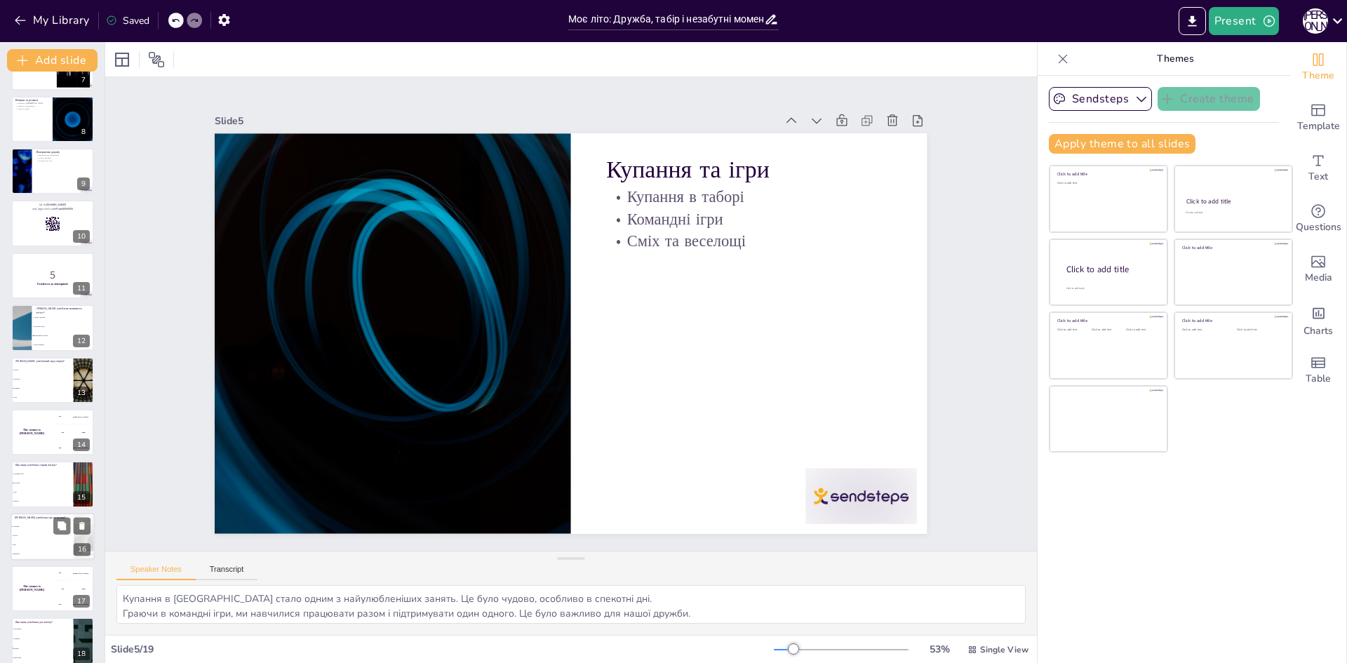
checkbox input "true"
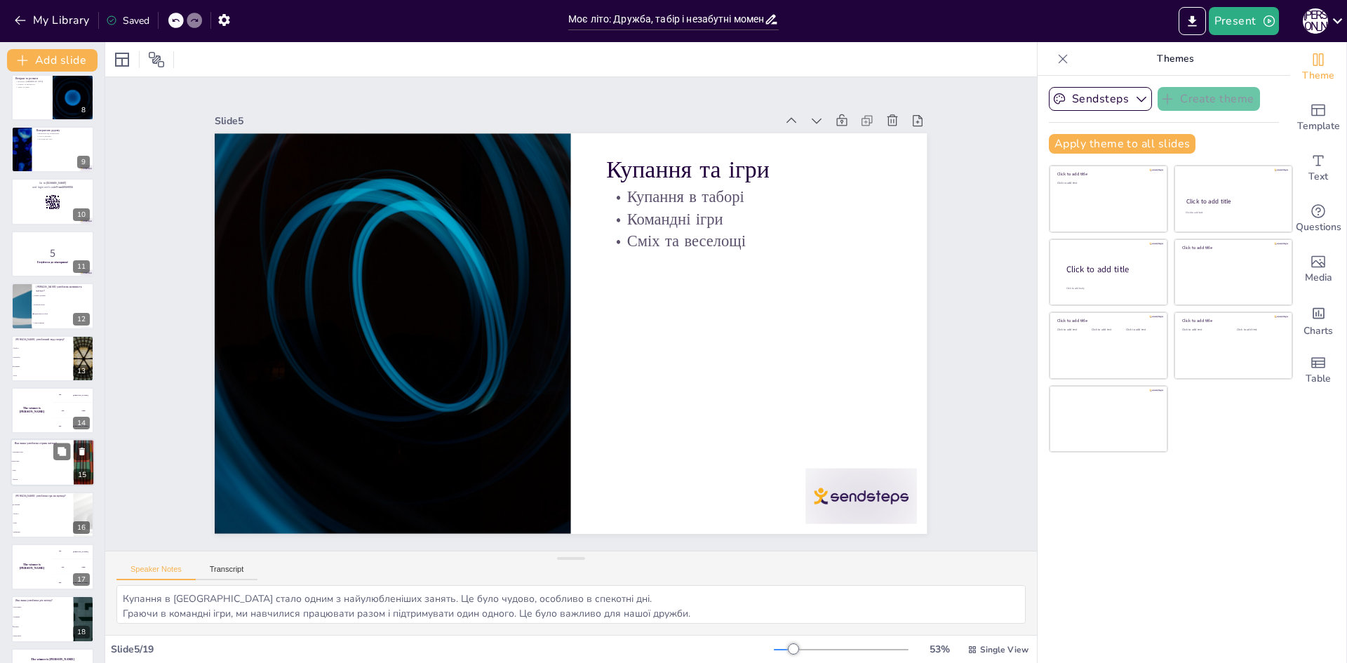
checkbox input "true"
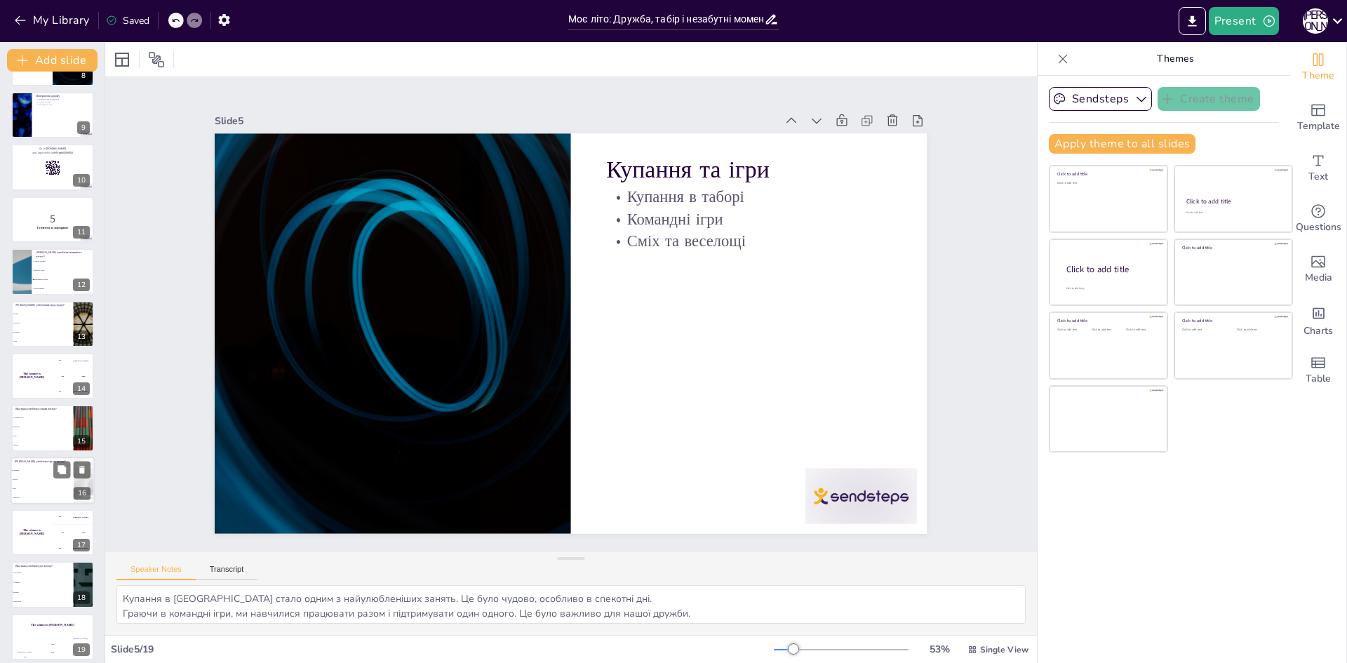
scroll to position [417, 0]
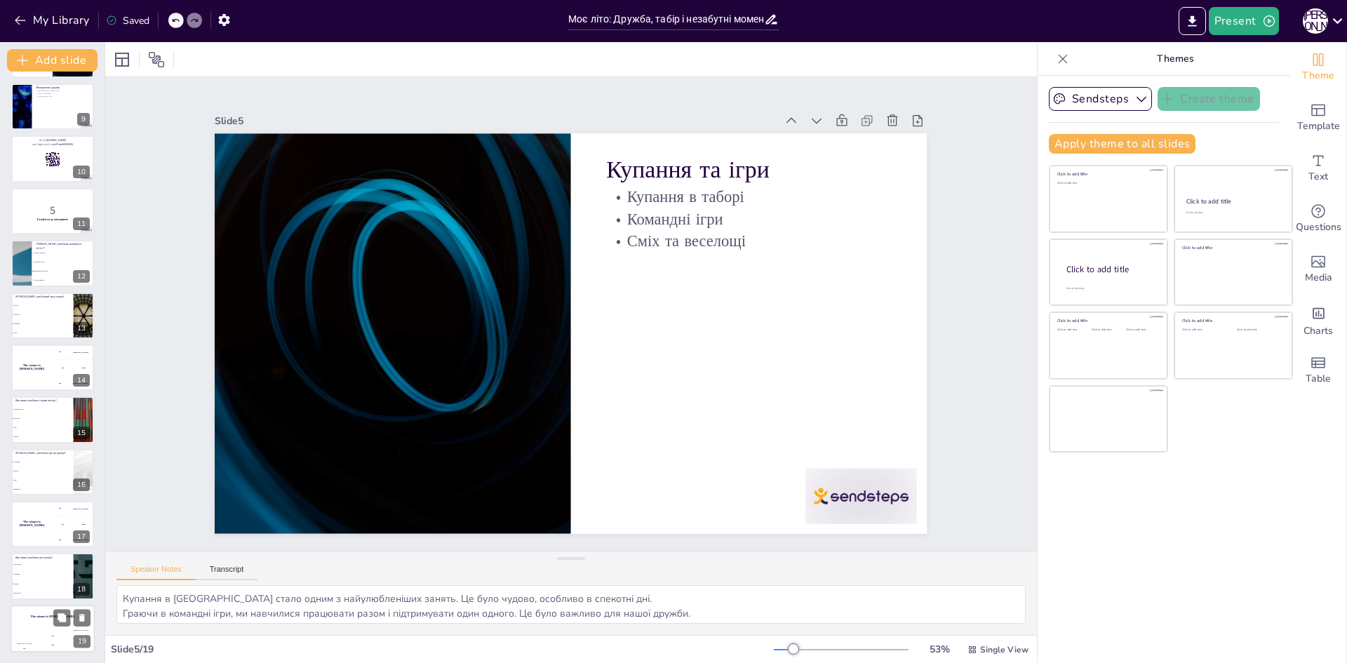
click at [21, 625] on div "The winner is [PERSON_NAME]" at bounding box center [53, 617] width 84 height 24
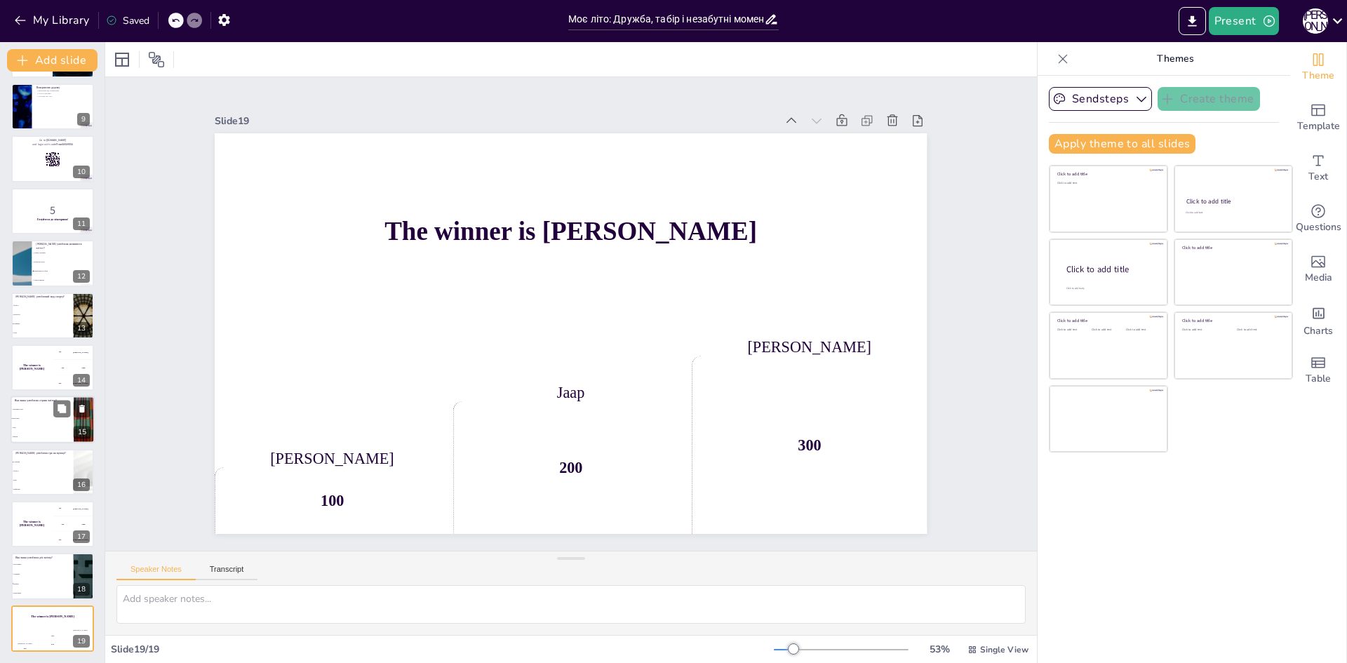
click at [32, 415] on li "Морозиво" at bounding box center [42, 418] width 63 height 9
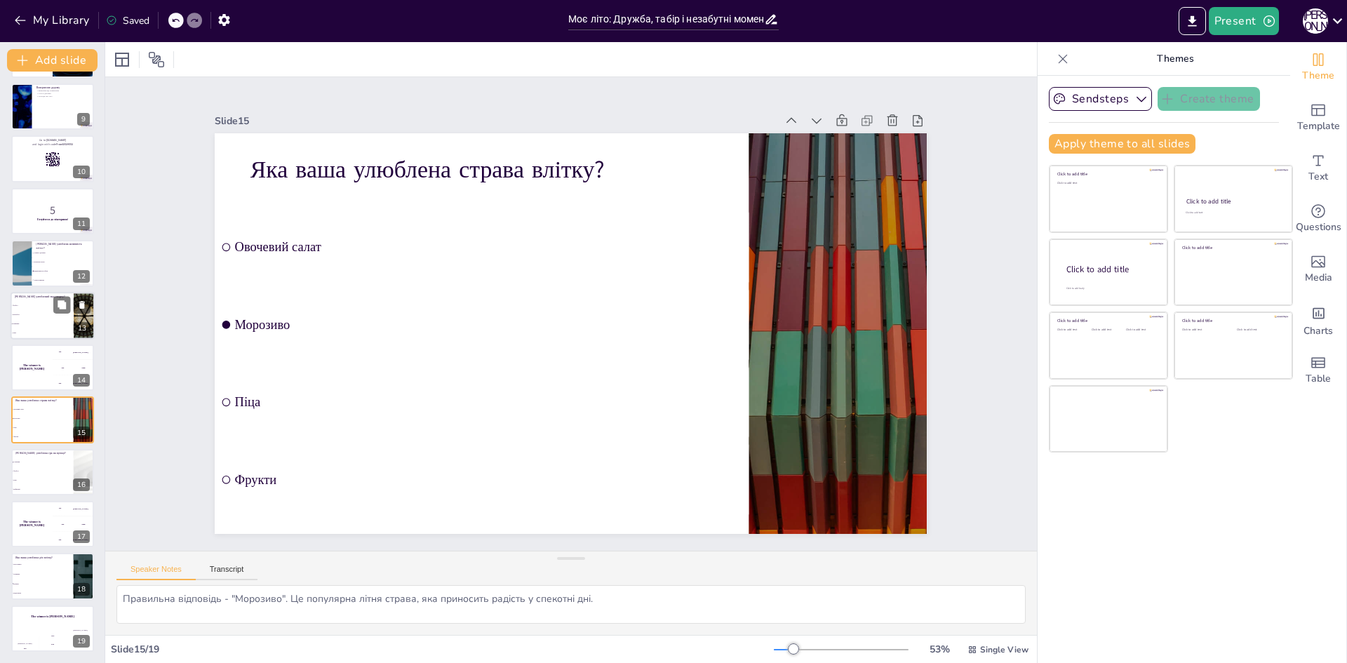
click at [30, 337] on li "Теніс" at bounding box center [42, 332] width 63 height 9
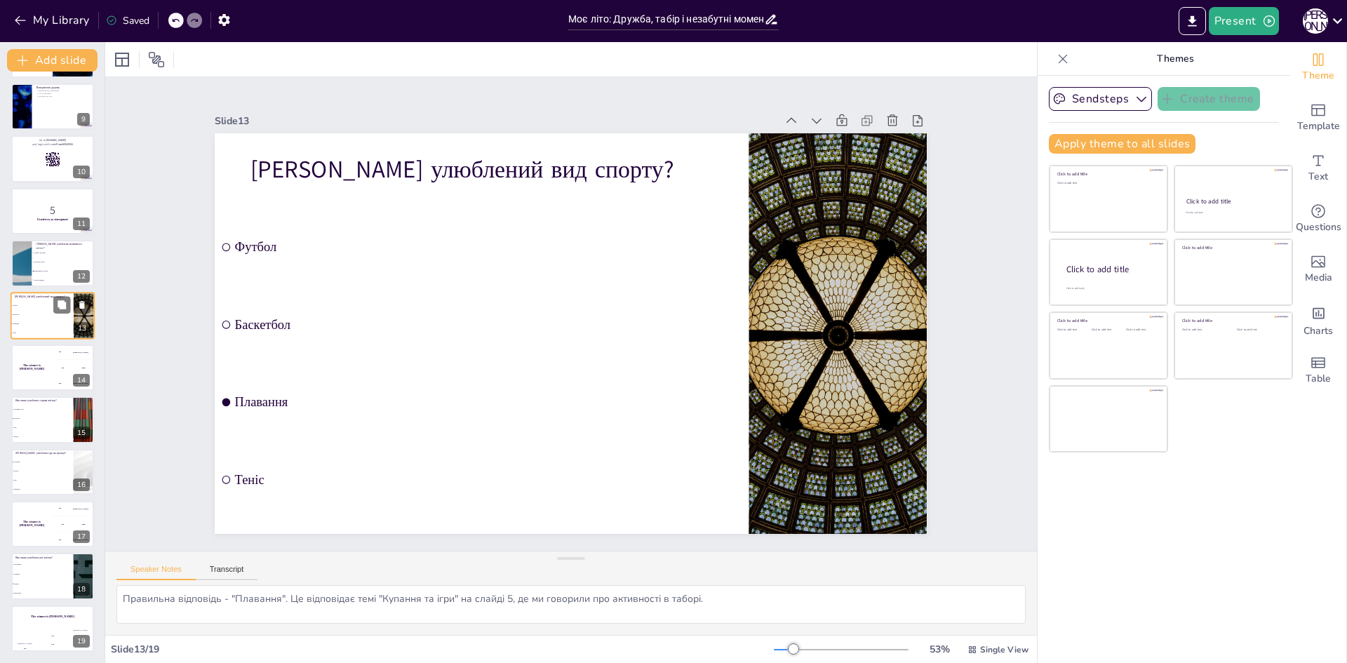
scroll to position [365, 0]
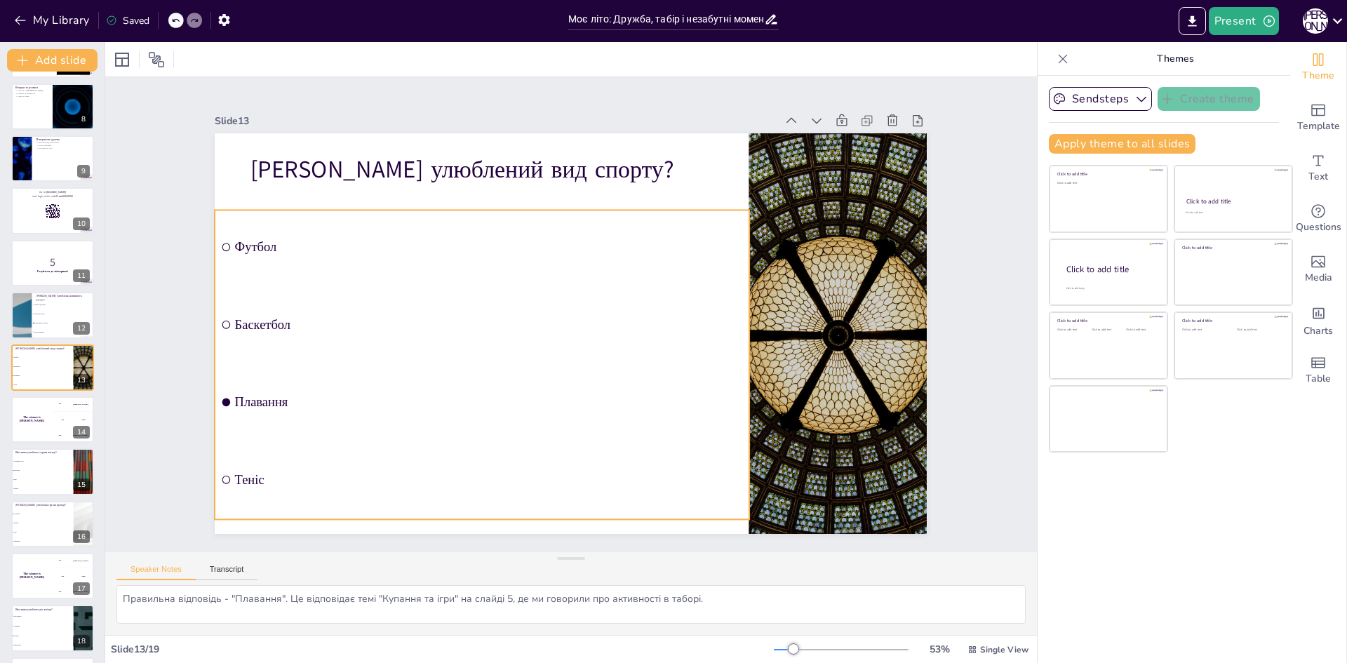
drag, startPoint x: 213, startPoint y: 223, endPoint x: 217, endPoint y: 233, distance: 11.0
click at [215, 228] on li "Футбол" at bounding box center [482, 247] width 534 height 74
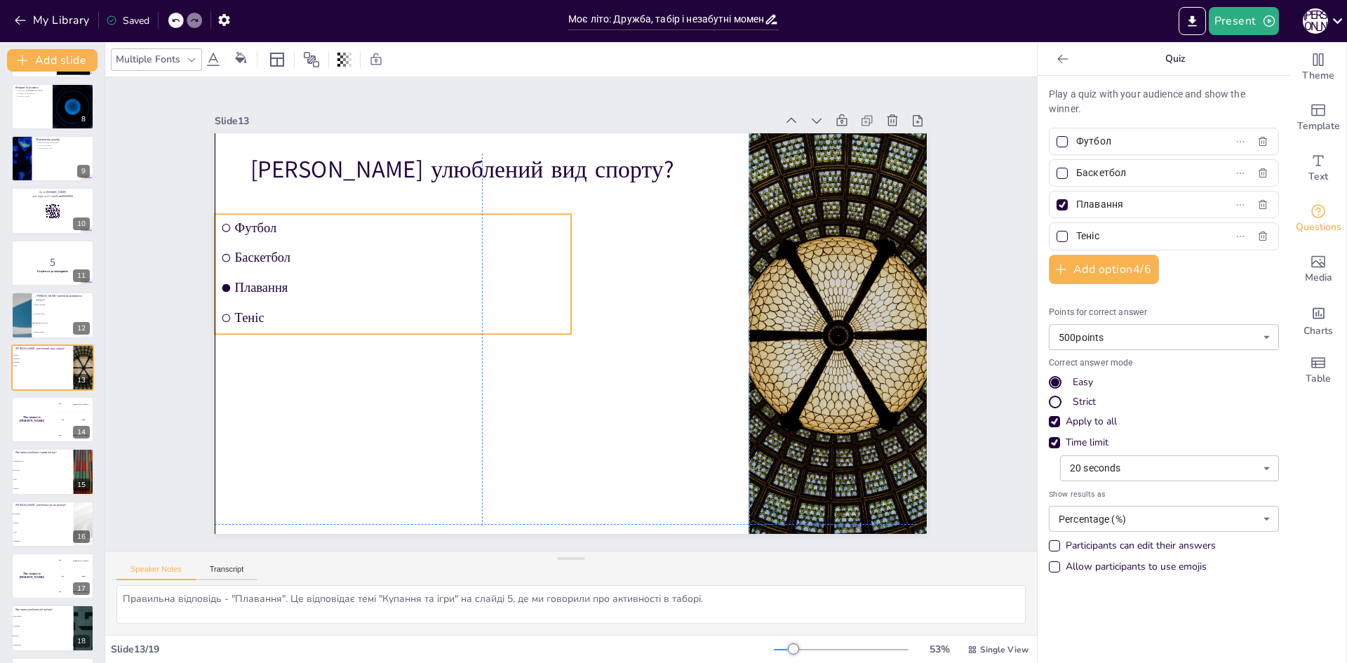
click at [224, 235] on li "Футбол" at bounding box center [402, 209] width 357 height 64
click at [224, 235] on li "Футбол" at bounding box center [402, 209] width 357 height 65
click at [220, 226] on li "Футбол" at bounding box center [393, 227] width 356 height 27
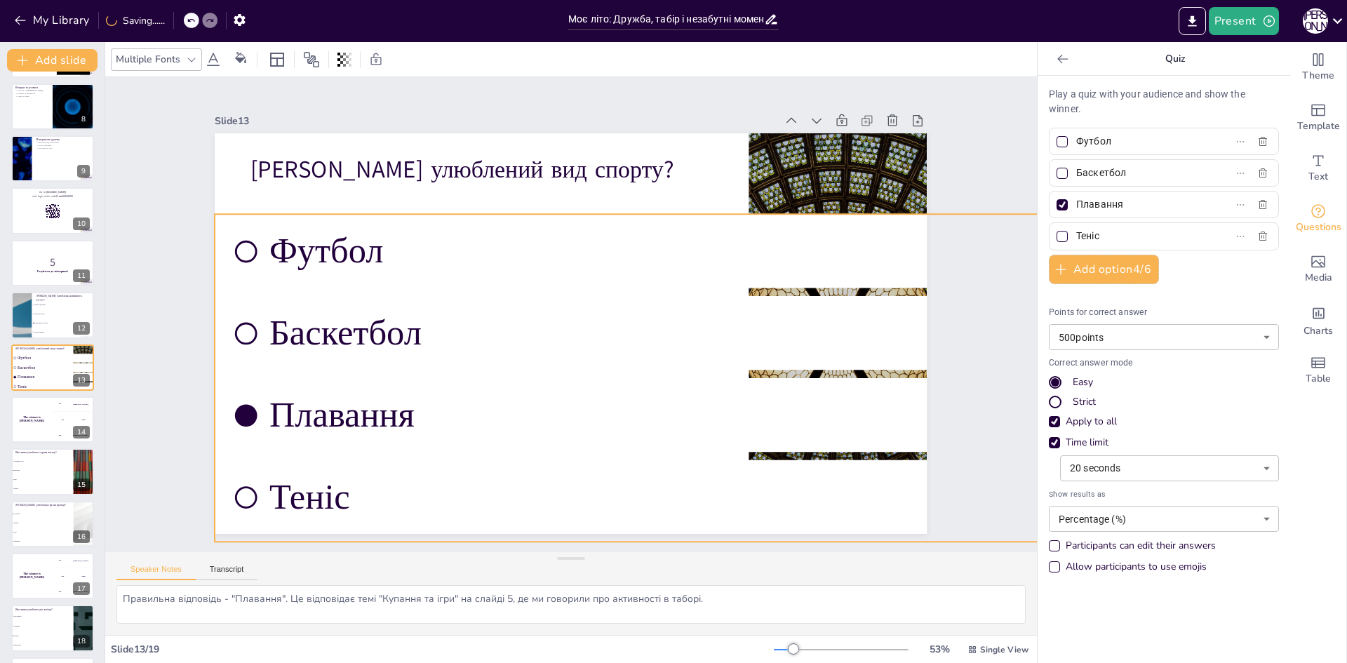
drag, startPoint x: 563, startPoint y: 328, endPoint x: 889, endPoint y: 536, distance: 386.0
click at [889, 536] on div "Slide 1 Моє літо: Дружба, табір і незабутні моменти У цій презентації ми розгля…" at bounding box center [571, 313] width 976 height 567
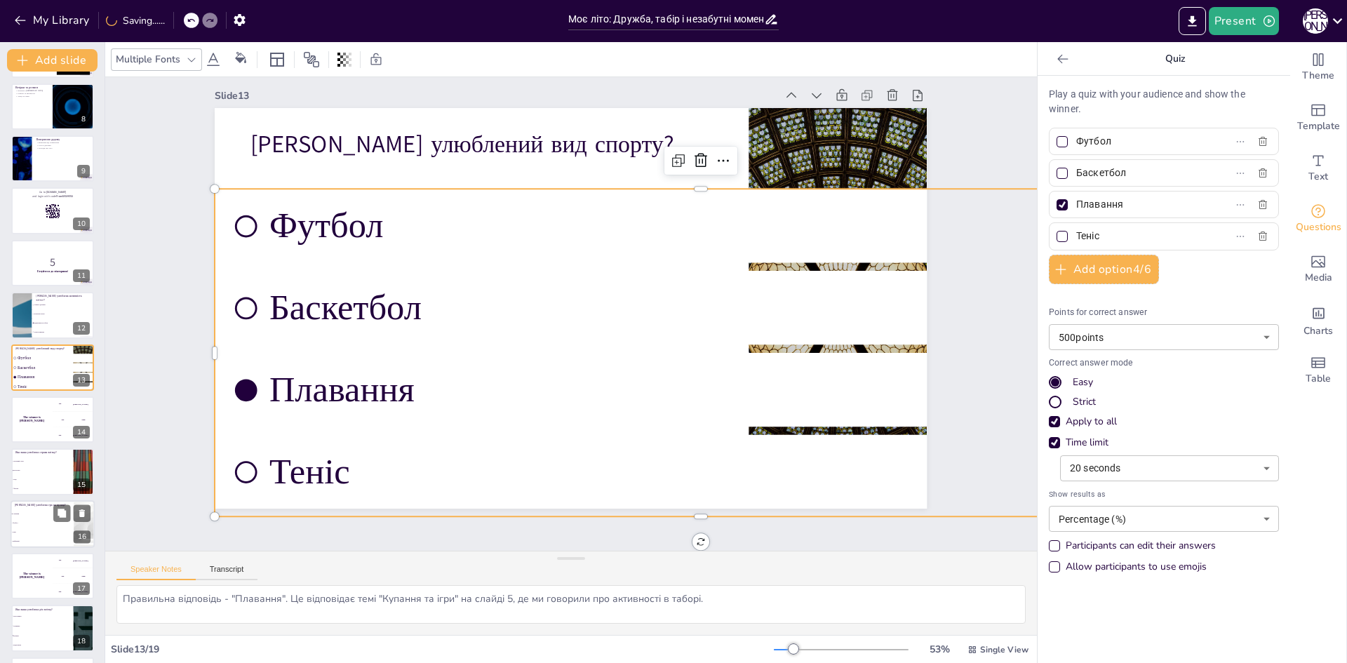
scroll to position [417, 0]
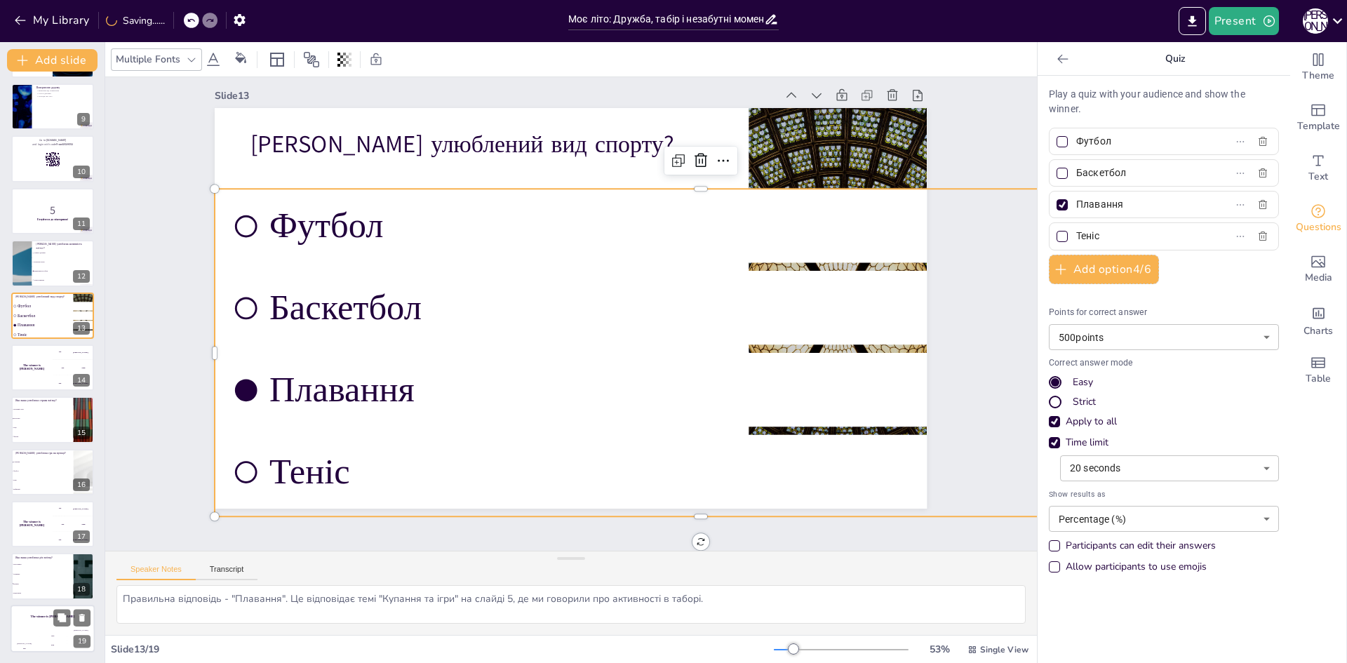
click at [33, 635] on div "Hasan 100" at bounding box center [25, 640] width 28 height 24
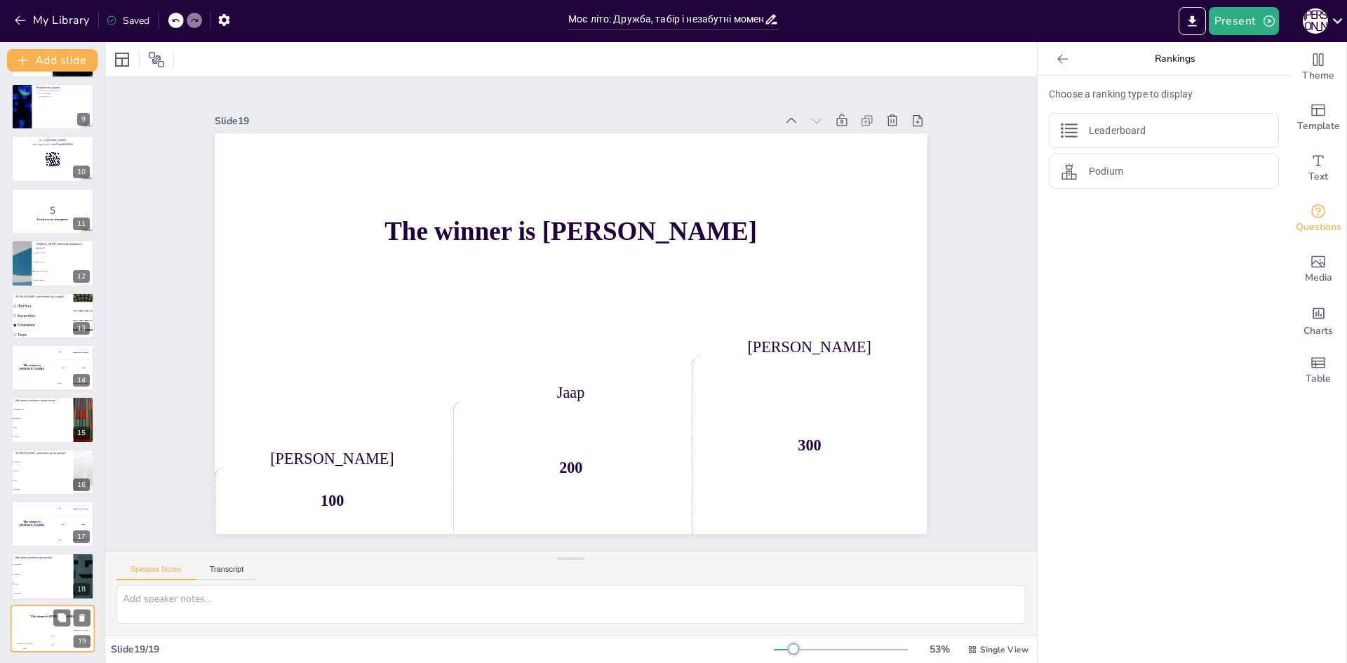
scroll to position [0, 0]
click at [42, 227] on div at bounding box center [53, 211] width 84 height 48
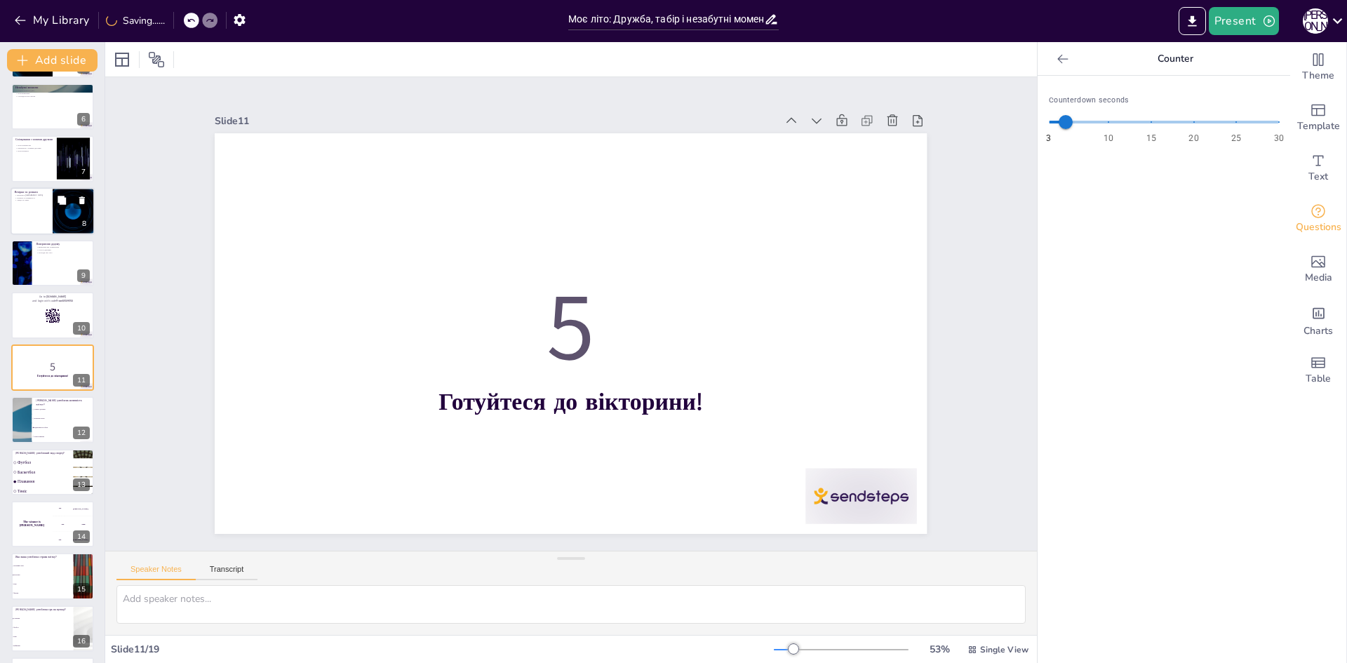
click at [30, 186] on div "Моє літо: Дружба, табір і незабутні моменти У цій презентації ми розглянемо, як…" at bounding box center [52, 315] width 104 height 985
click at [84, 274] on div "Повернення додому Враження від повернення Сум за друзями Спогади про літо 9" at bounding box center [53, 263] width 84 height 48
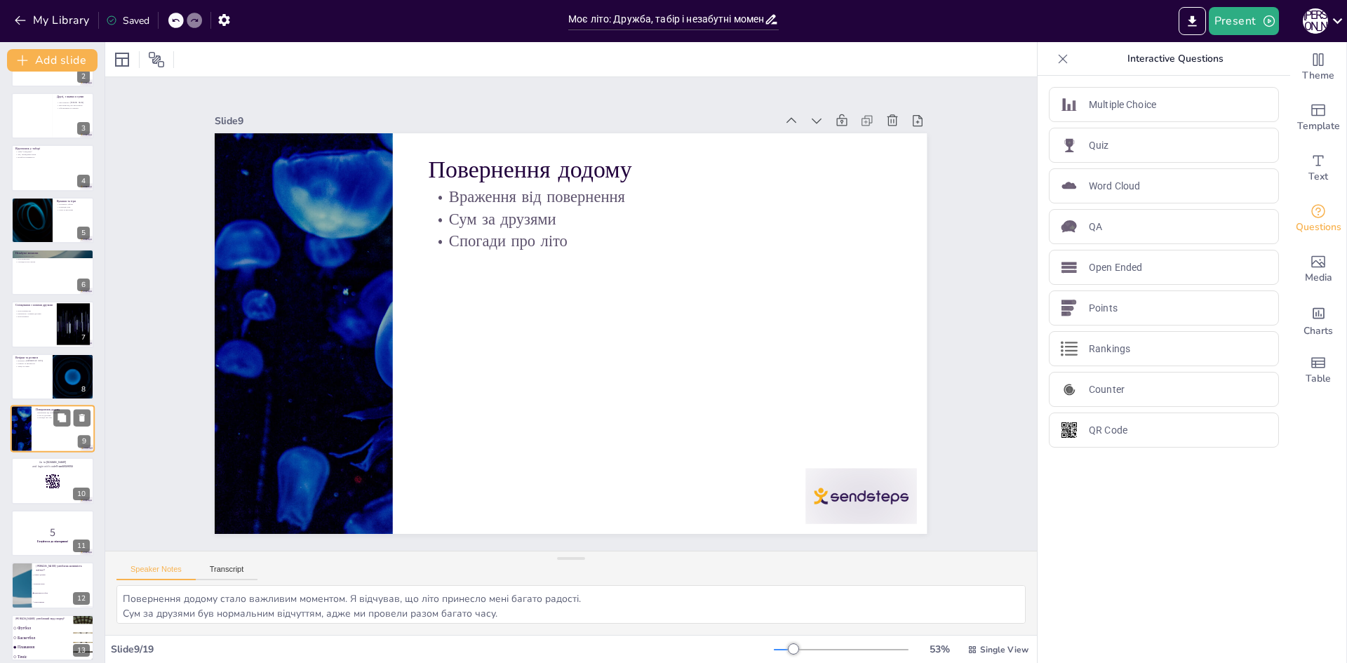
scroll to position [63, 0]
